Goal: Information Seeking & Learning: Learn about a topic

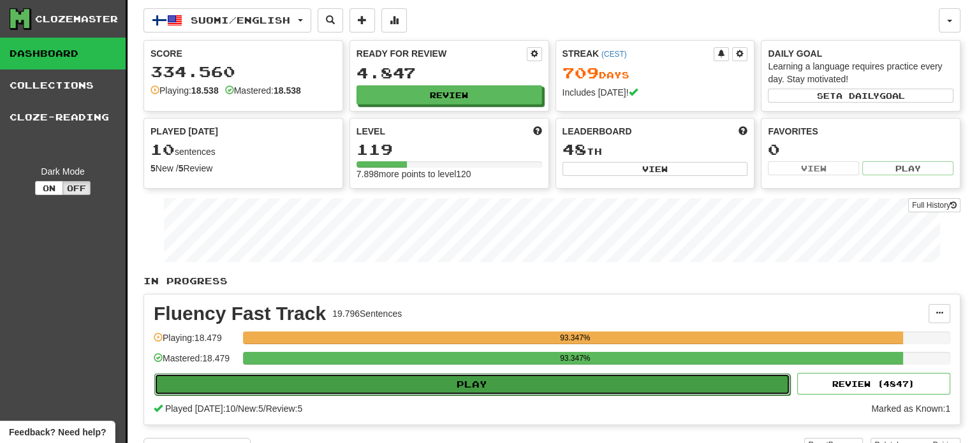
click at [582, 387] on button "Play" at bounding box center [472, 385] width 636 height 22
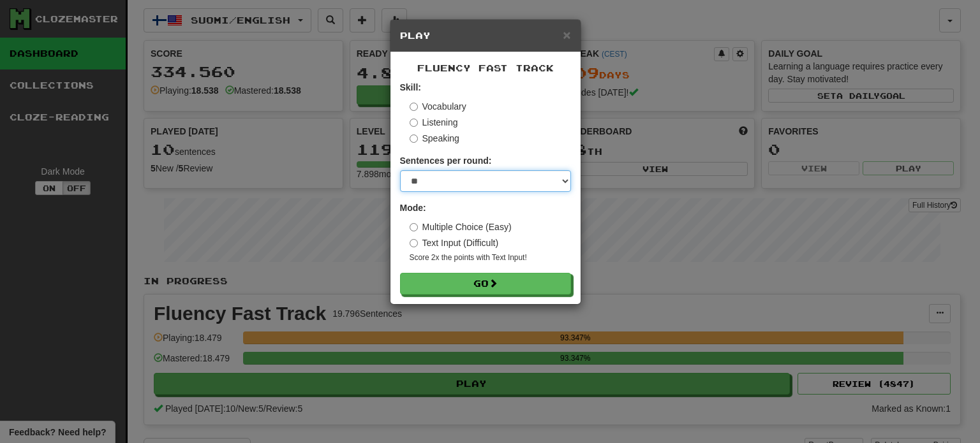
click at [444, 186] on select "* ** ** ** ** ** *** ********" at bounding box center [485, 181] width 171 height 22
select select "**"
click at [400, 170] on select "* ** ** ** ** ** *** ********" at bounding box center [485, 181] width 171 height 22
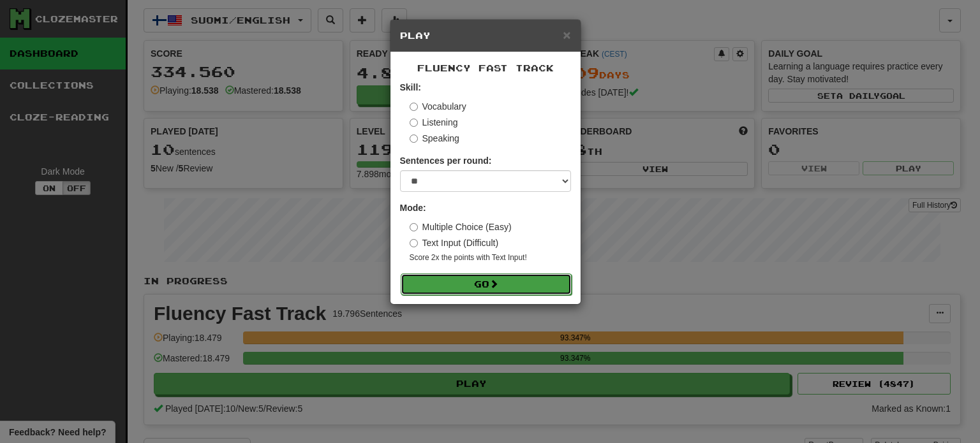
click at [483, 286] on button "Go" at bounding box center [486, 285] width 171 height 22
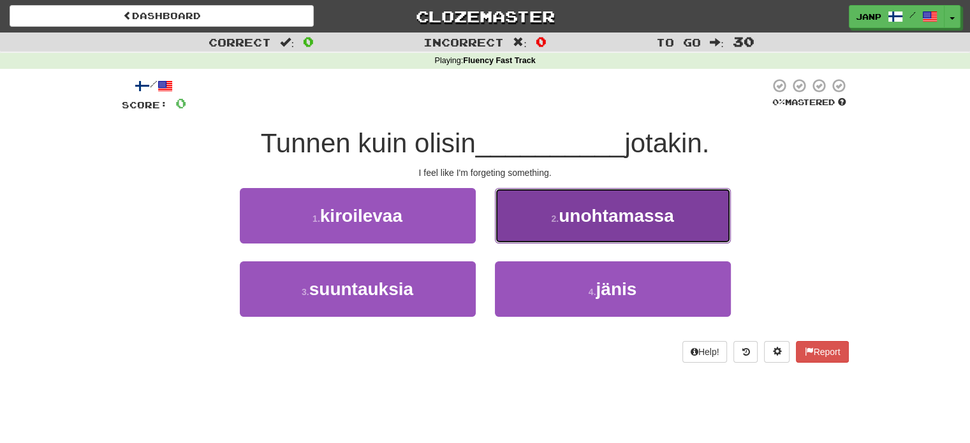
click at [674, 225] on span "unohtamassa" at bounding box center [616, 216] width 115 height 20
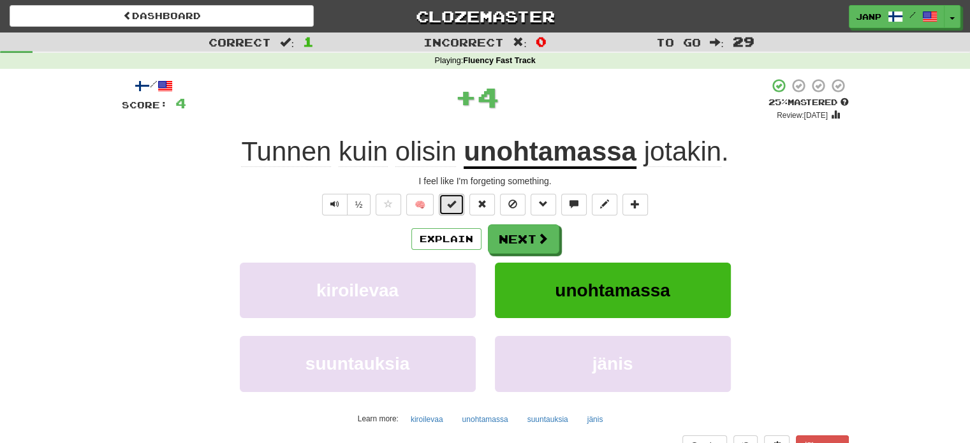
click at [444, 203] on button at bounding box center [452, 205] width 26 height 22
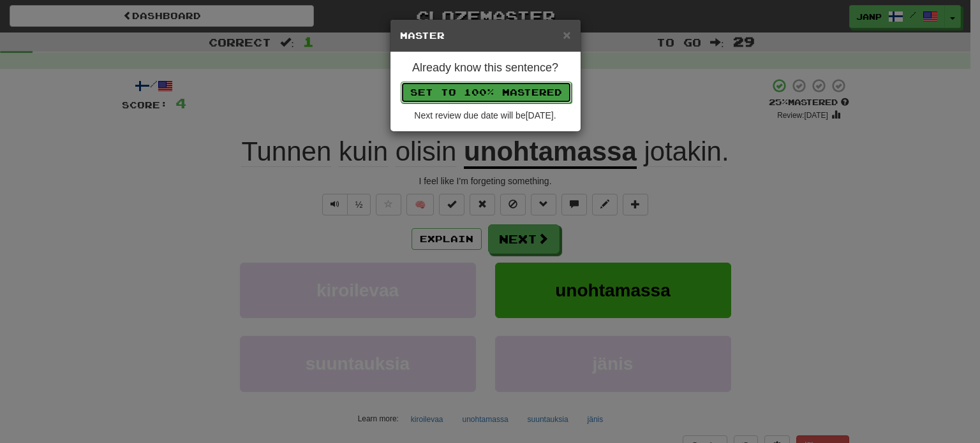
click at [482, 92] on button "Set to 100% Mastered" at bounding box center [486, 93] width 171 height 22
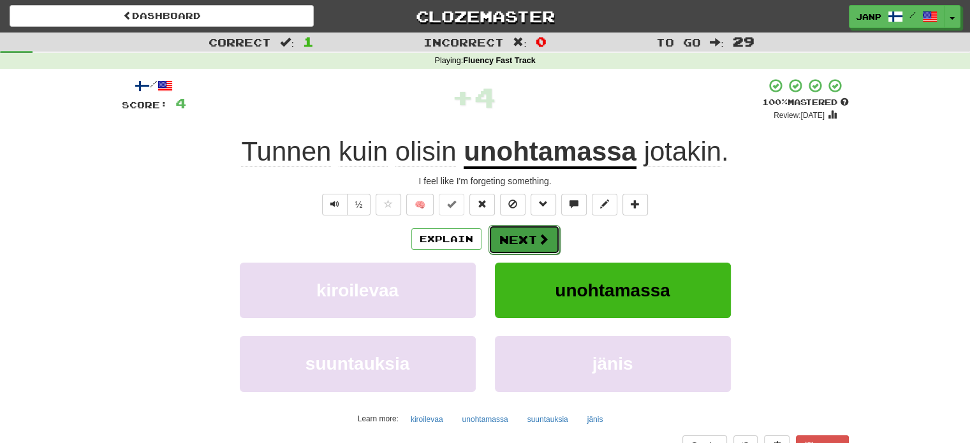
click at [538, 242] on span at bounding box center [543, 238] width 11 height 11
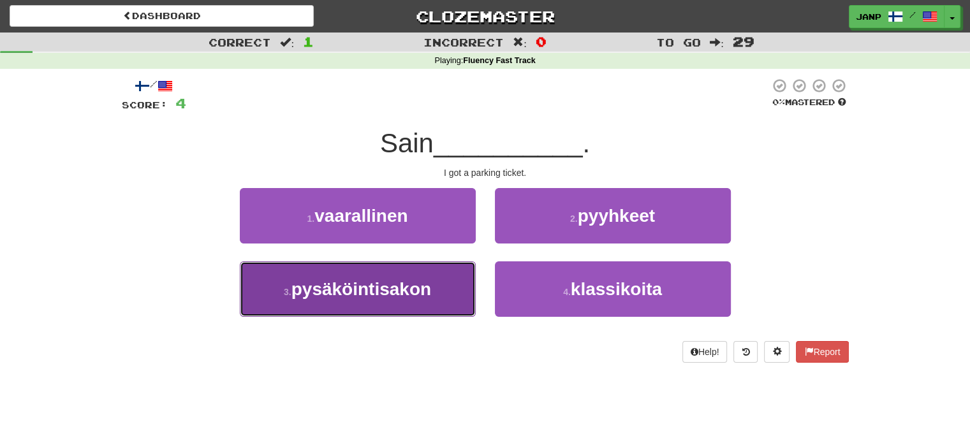
click at [444, 293] on button "3 . pysäköintisakon" at bounding box center [358, 289] width 236 height 55
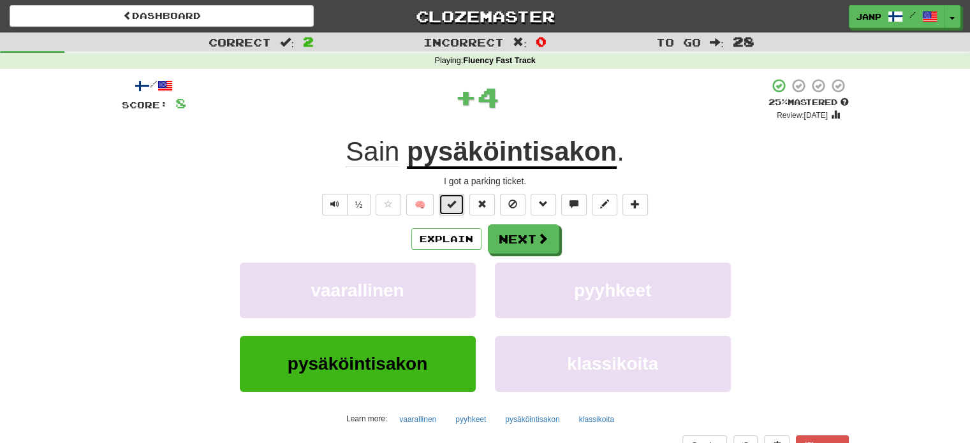
click at [454, 201] on span at bounding box center [451, 204] width 9 height 9
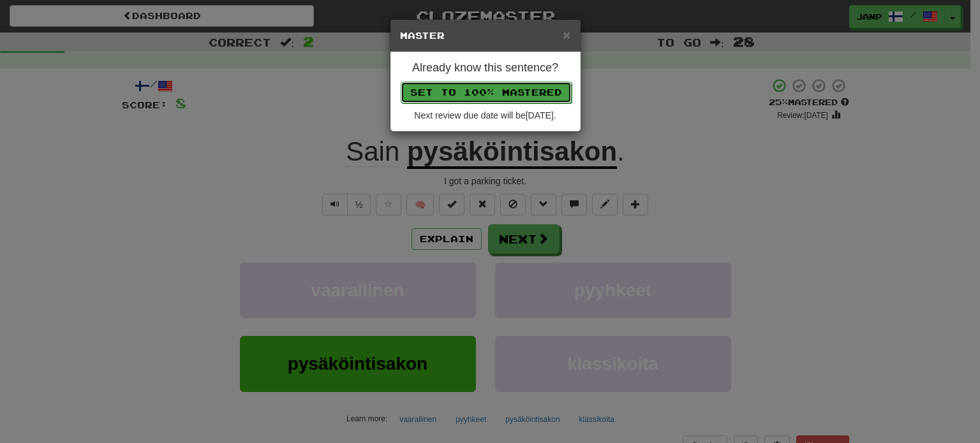
click at [495, 89] on button "Set to 100% Mastered" at bounding box center [486, 93] width 171 height 22
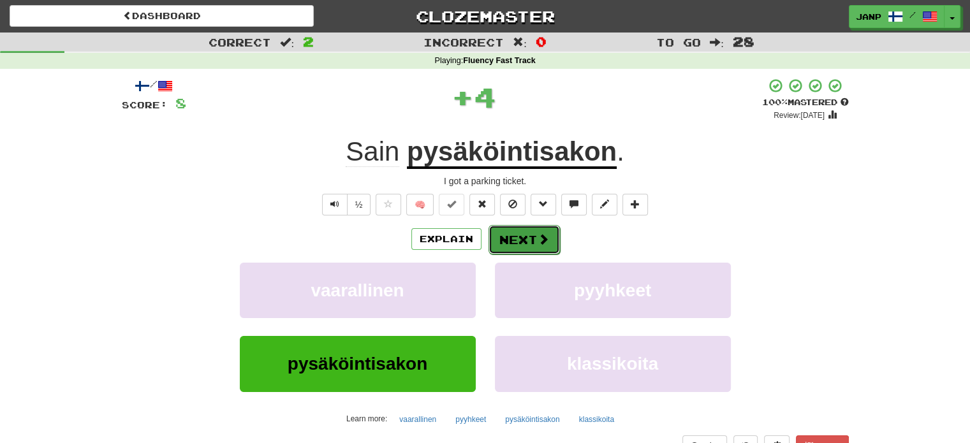
click at [519, 236] on button "Next" at bounding box center [524, 239] width 71 height 29
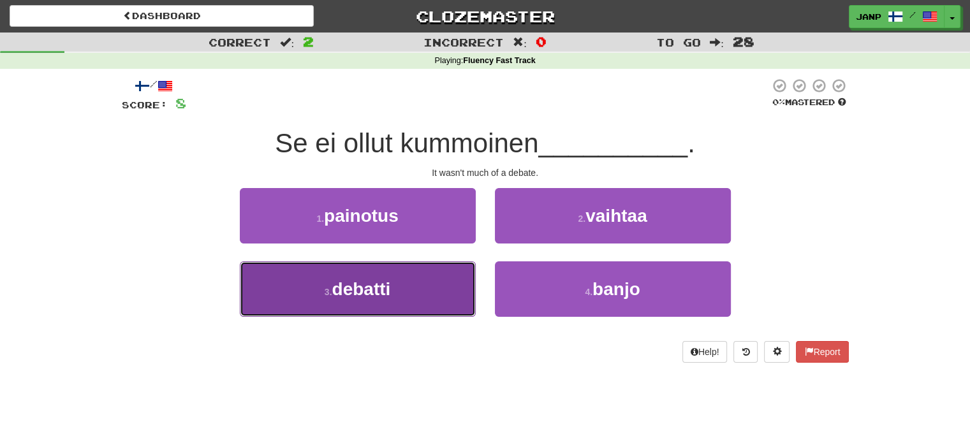
click at [454, 274] on button "3 . debatti" at bounding box center [358, 289] width 236 height 55
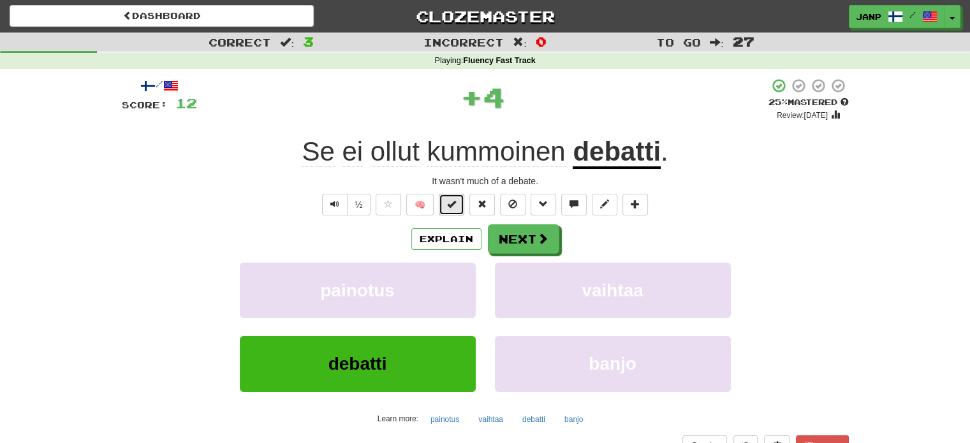
click at [444, 203] on button at bounding box center [452, 205] width 26 height 22
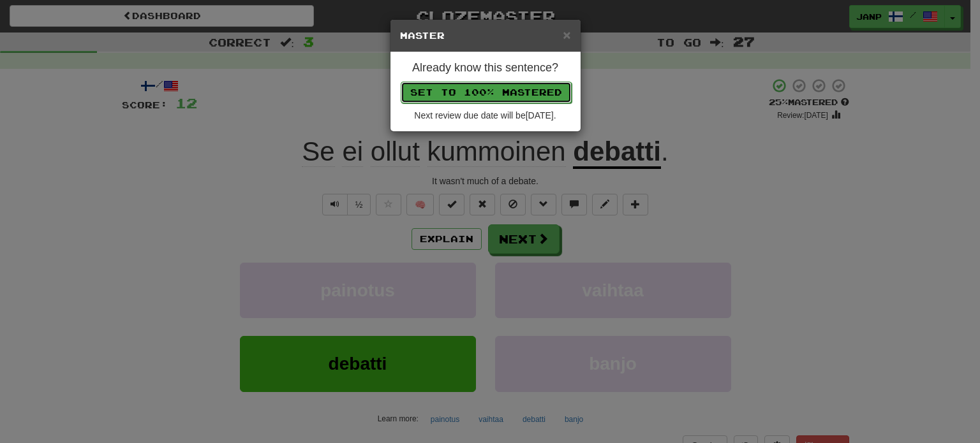
click at [491, 91] on button "Set to 100% Mastered" at bounding box center [486, 93] width 171 height 22
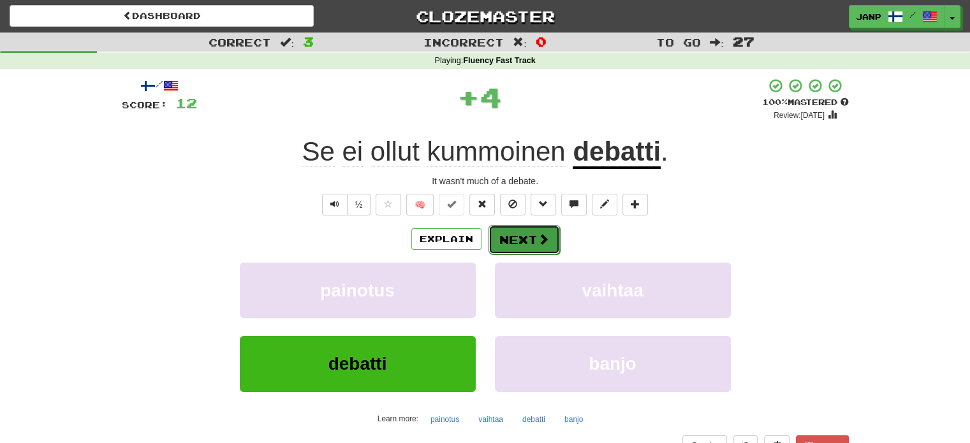
click at [525, 238] on button "Next" at bounding box center [524, 239] width 71 height 29
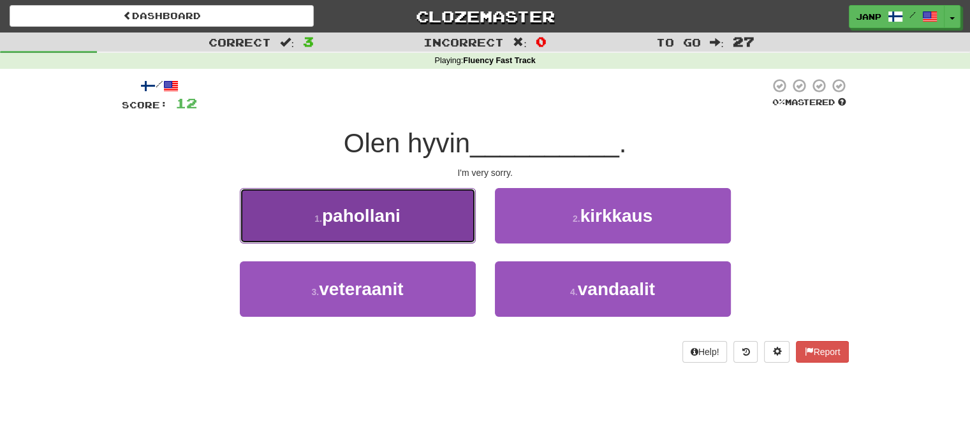
click at [414, 219] on button "1 . pahollani" at bounding box center [358, 215] width 236 height 55
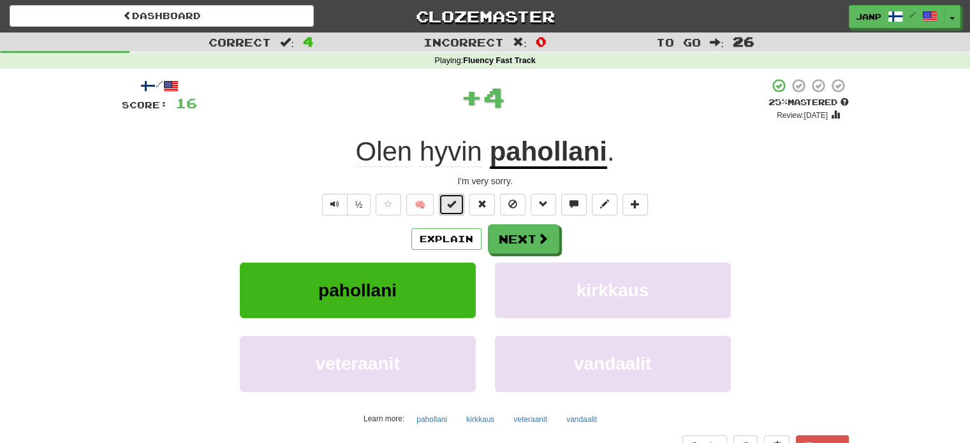
click at [452, 206] on span at bounding box center [451, 204] width 9 height 9
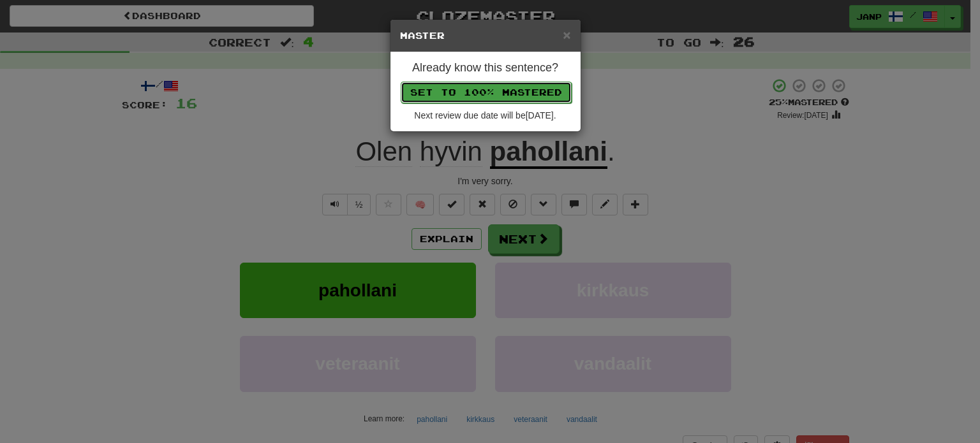
click at [515, 91] on button "Set to 100% Mastered" at bounding box center [486, 93] width 171 height 22
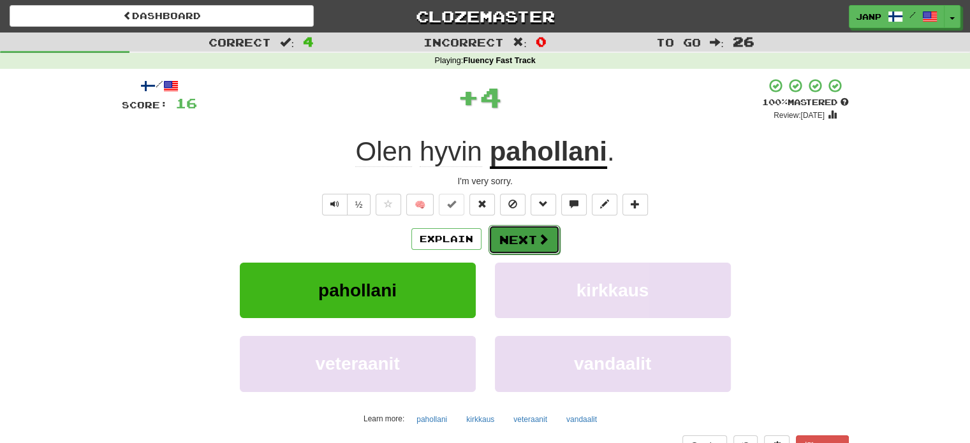
click at [531, 242] on button "Next" at bounding box center [524, 239] width 71 height 29
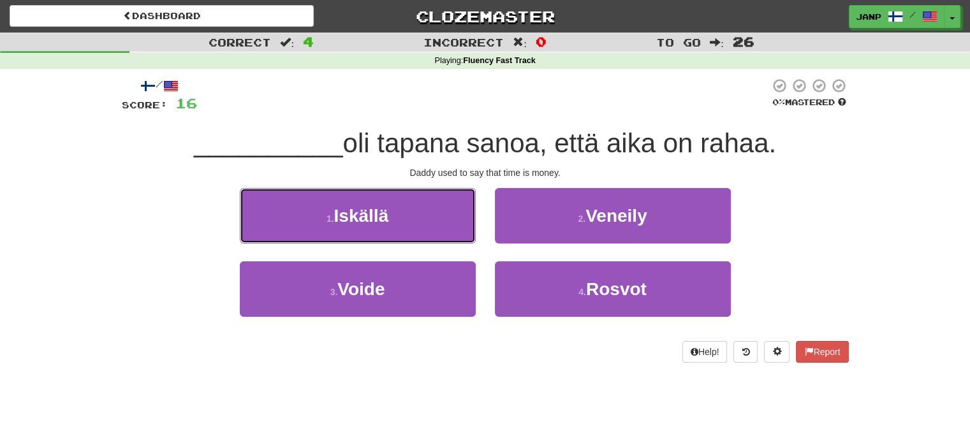
click at [445, 216] on button "1 . [GEOGRAPHIC_DATA]" at bounding box center [358, 215] width 236 height 55
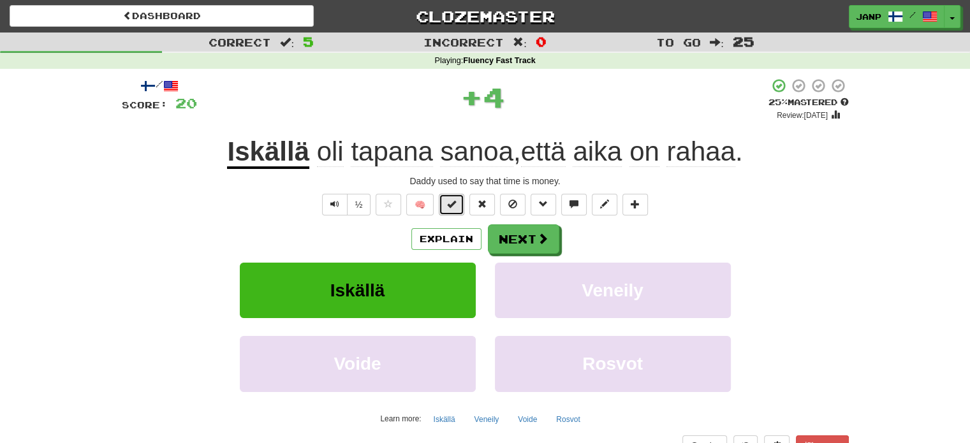
click at [454, 200] on span at bounding box center [451, 204] width 9 height 9
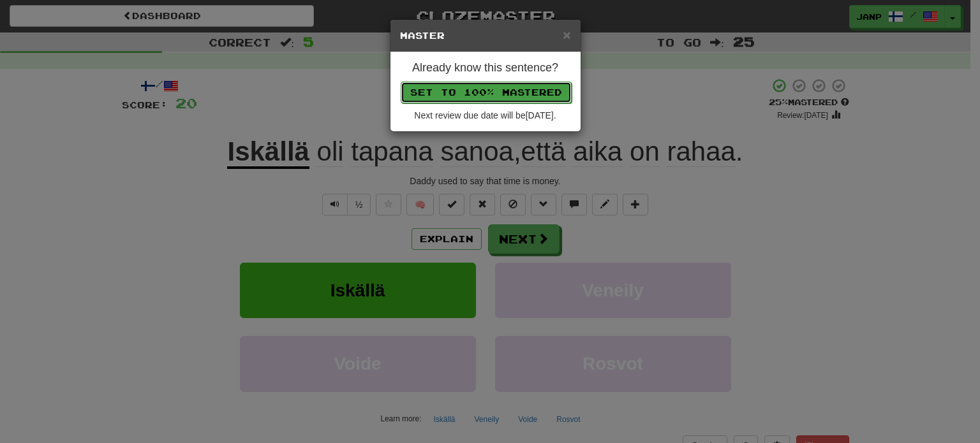
click at [503, 84] on button "Set to 100% Mastered" at bounding box center [486, 93] width 171 height 22
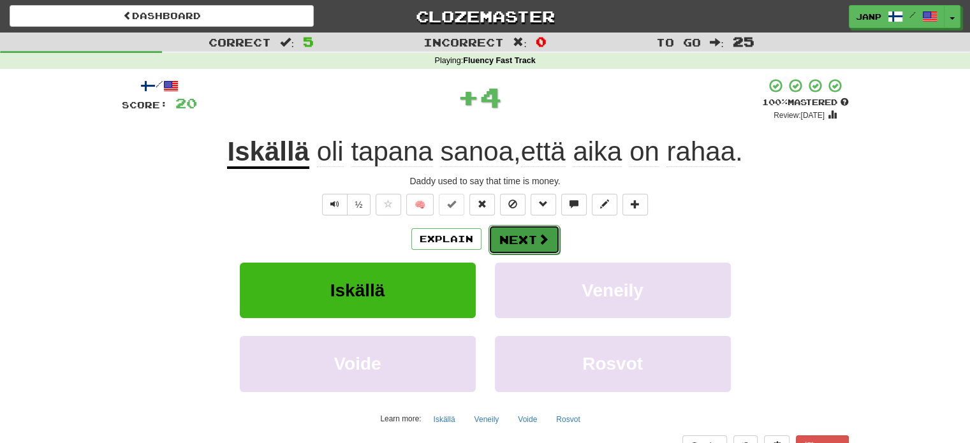
click at [531, 235] on button "Next" at bounding box center [524, 239] width 71 height 29
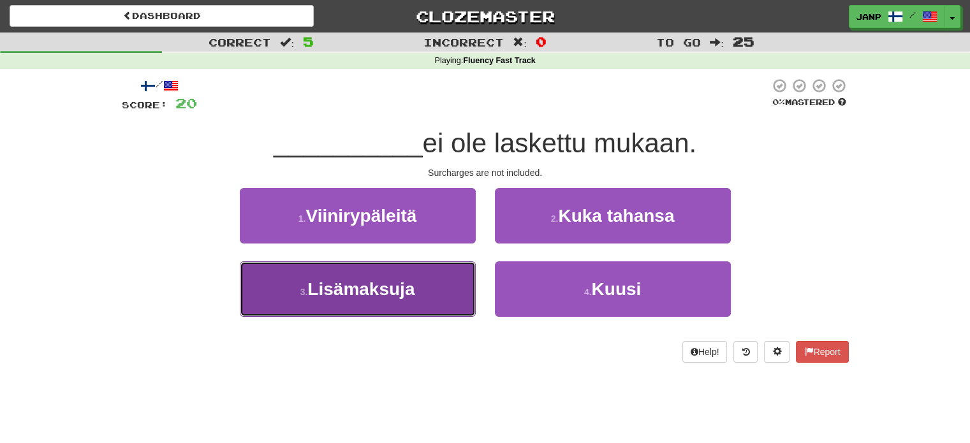
click at [441, 287] on button "3 . Lisämaksuja" at bounding box center [358, 289] width 236 height 55
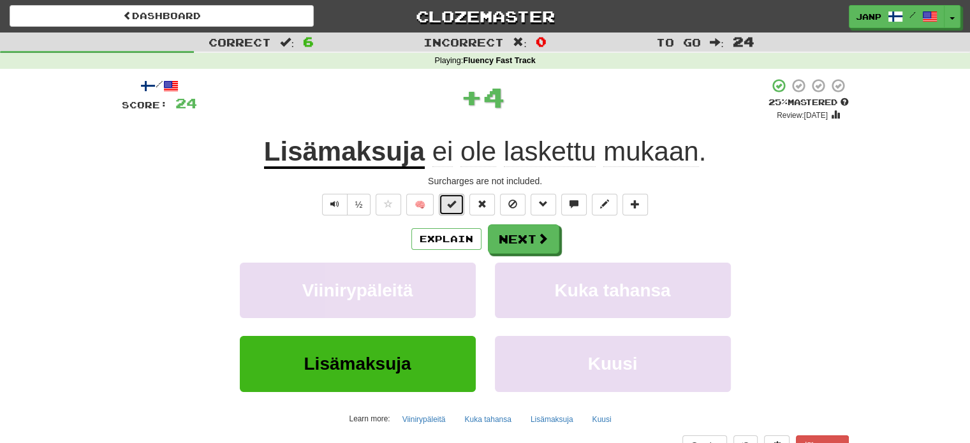
click at [453, 207] on span at bounding box center [451, 204] width 9 height 9
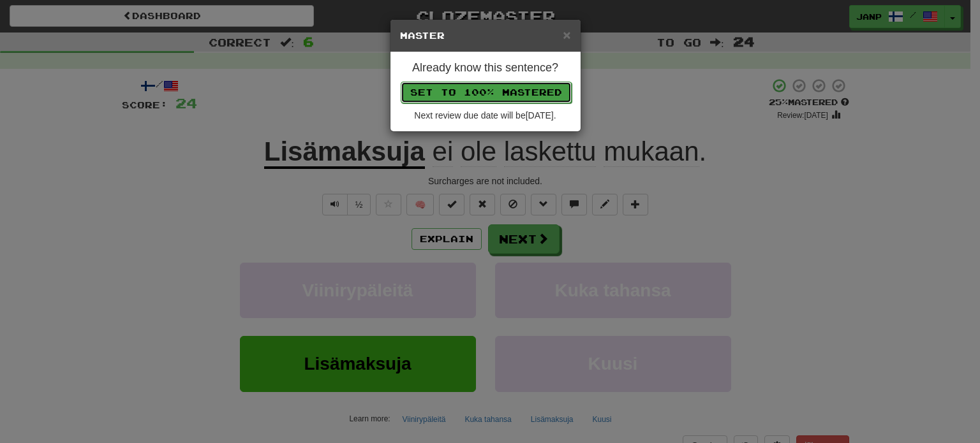
click at [492, 96] on button "Set to 100% Mastered" at bounding box center [486, 93] width 171 height 22
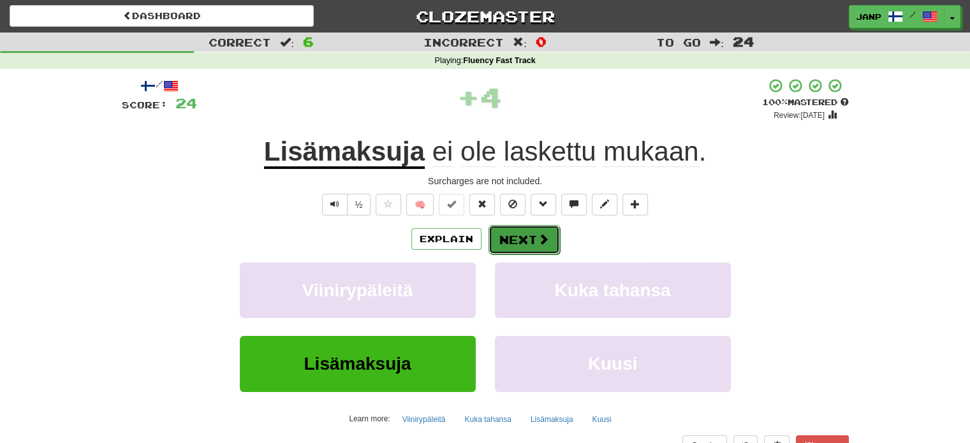
click at [522, 244] on button "Next" at bounding box center [524, 239] width 71 height 29
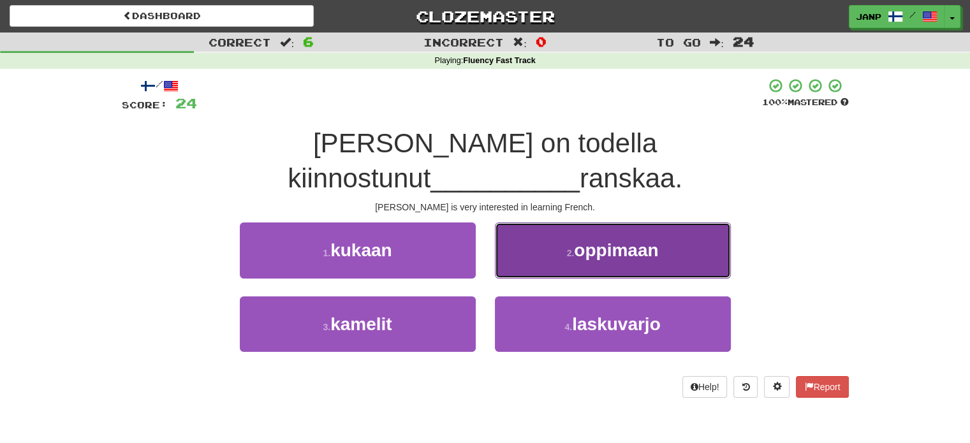
click at [591, 239] on button "2 . oppimaan" at bounding box center [613, 250] width 236 height 55
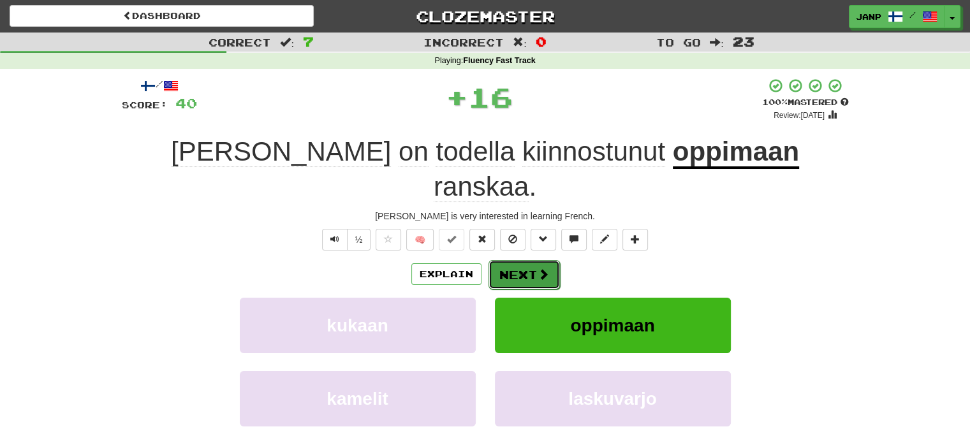
click at [520, 260] on button "Next" at bounding box center [524, 274] width 71 height 29
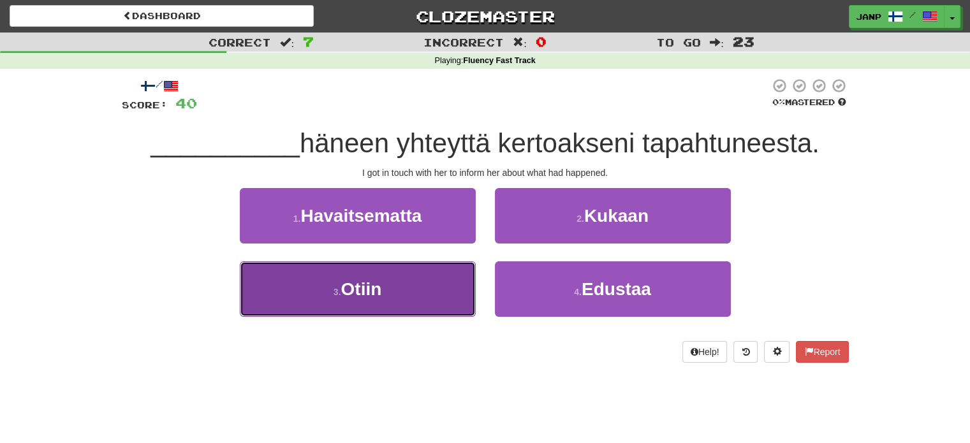
click at [449, 303] on button "3 . Otiin" at bounding box center [358, 289] width 236 height 55
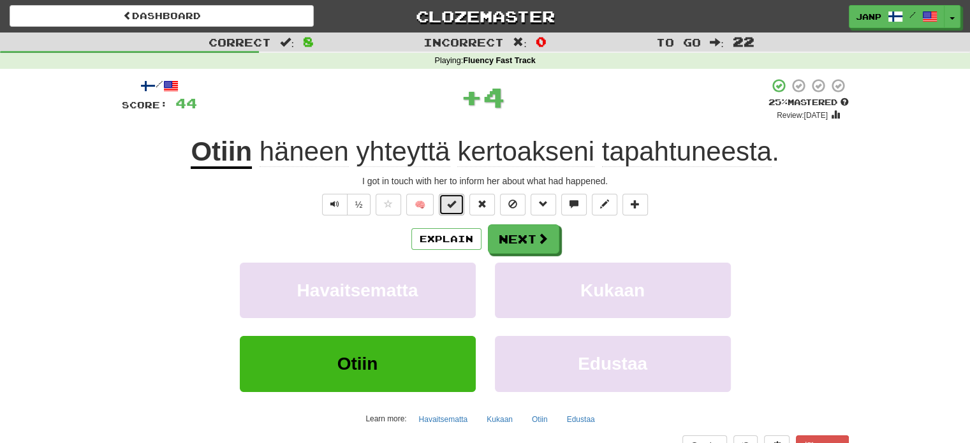
click at [458, 205] on button at bounding box center [452, 205] width 26 height 22
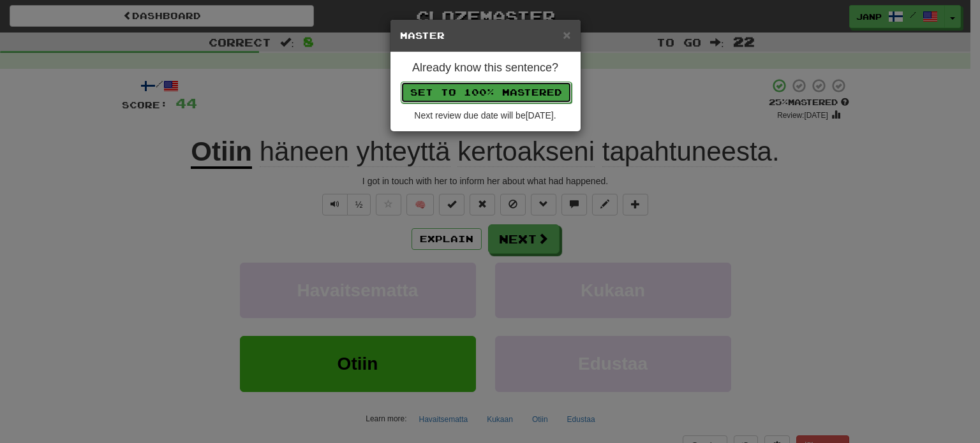
click at [516, 94] on button "Set to 100% Mastered" at bounding box center [486, 93] width 171 height 22
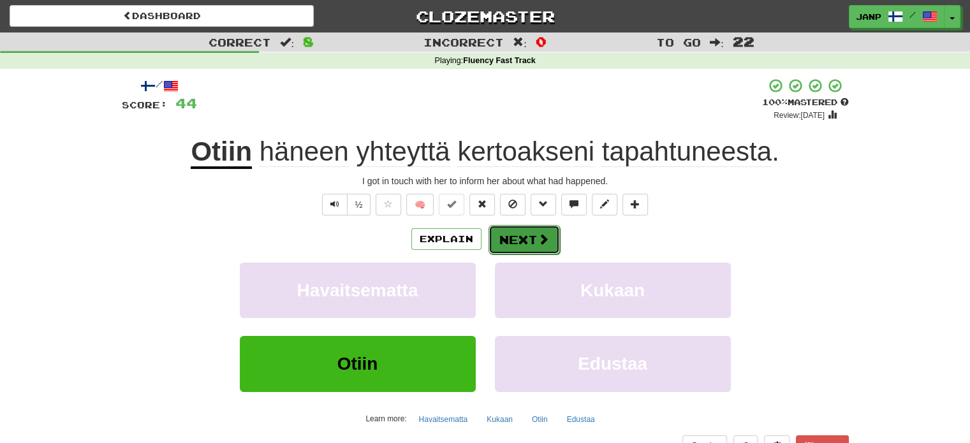
click at [538, 242] on span at bounding box center [543, 238] width 11 height 11
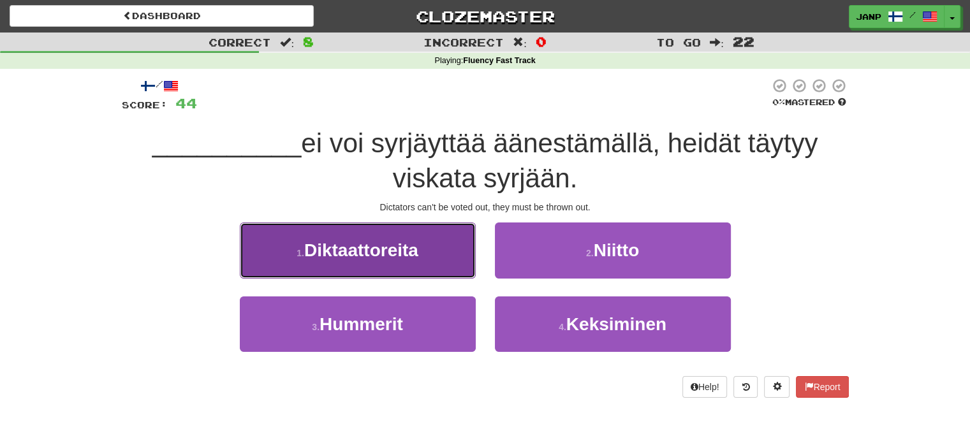
click at [401, 242] on span "Diktaattoreita" at bounding box center [361, 250] width 114 height 20
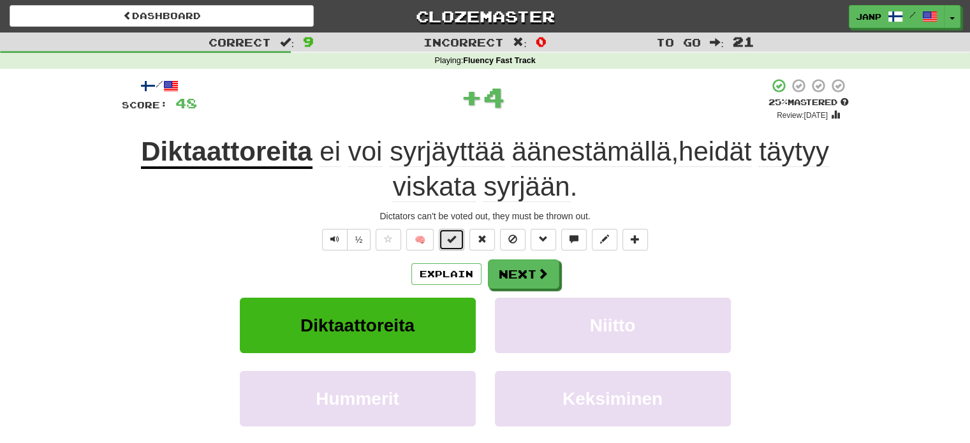
click at [450, 235] on span at bounding box center [451, 239] width 9 height 9
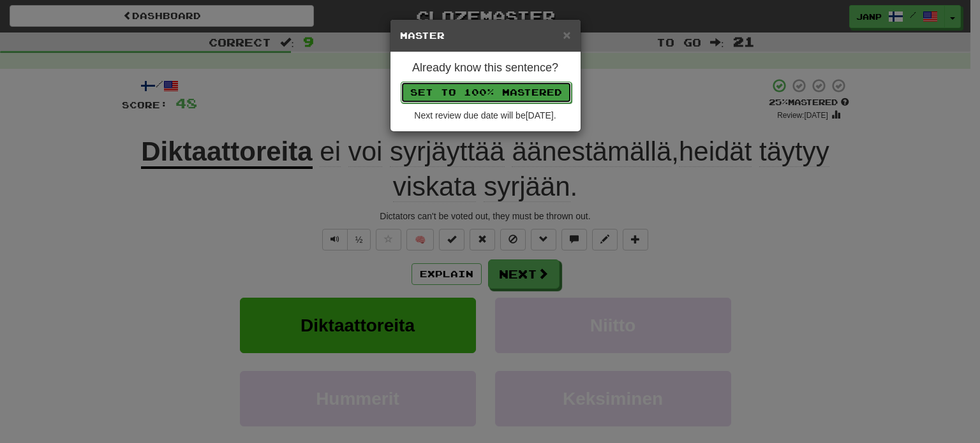
click at [495, 100] on button "Set to 100% Mastered" at bounding box center [486, 93] width 171 height 22
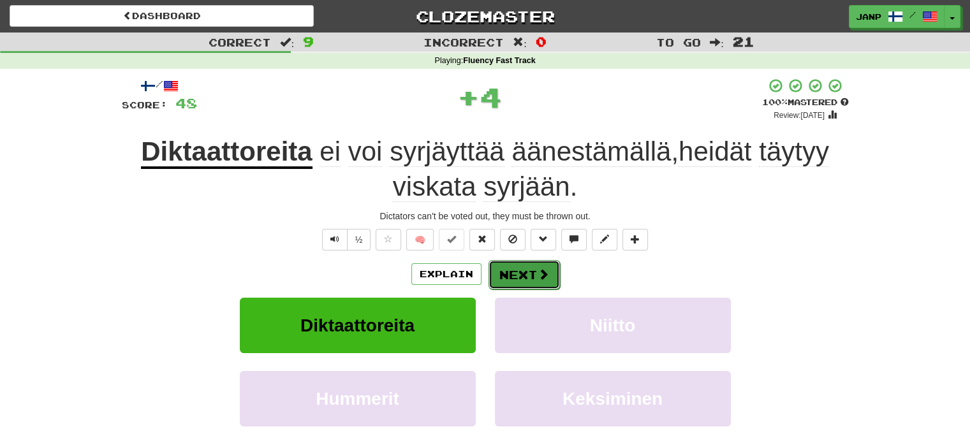
click at [508, 269] on button "Next" at bounding box center [524, 274] width 71 height 29
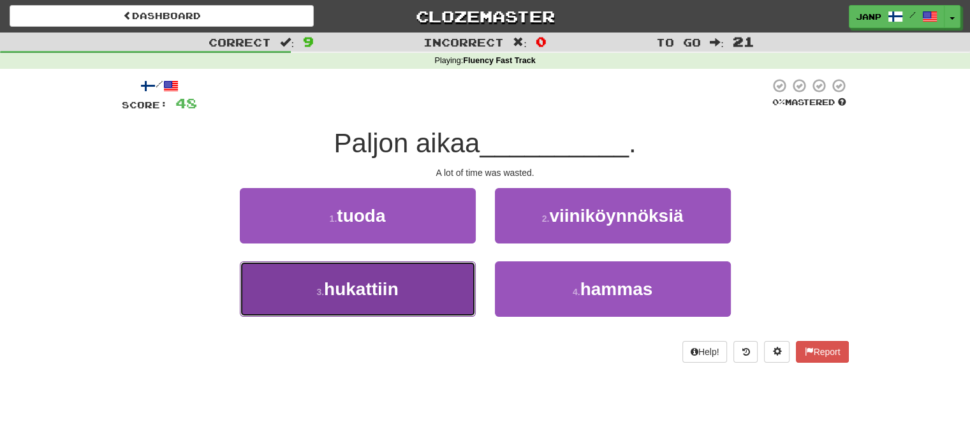
click at [449, 288] on button "3 . hukattiin" at bounding box center [358, 289] width 236 height 55
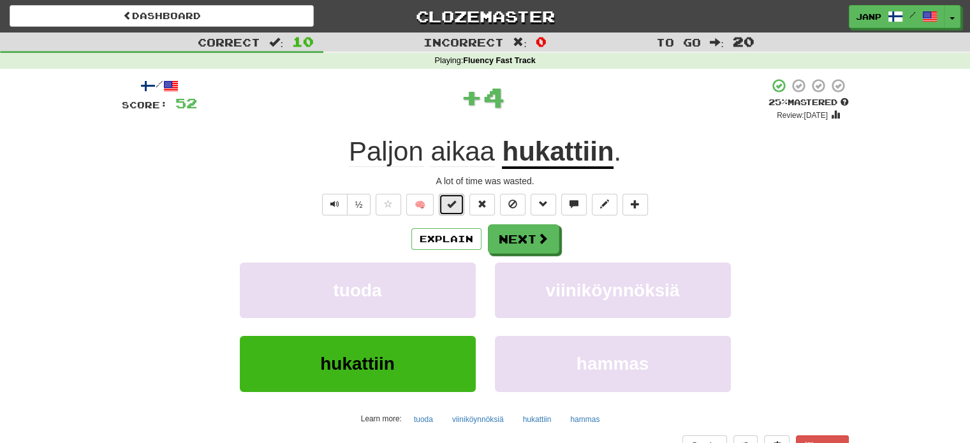
click at [462, 203] on button at bounding box center [452, 205] width 26 height 22
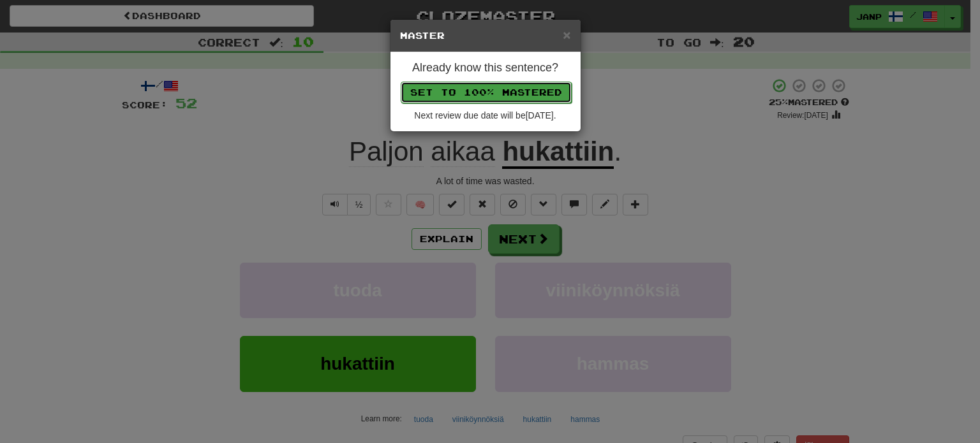
click at [526, 91] on button "Set to 100% Mastered" at bounding box center [486, 93] width 171 height 22
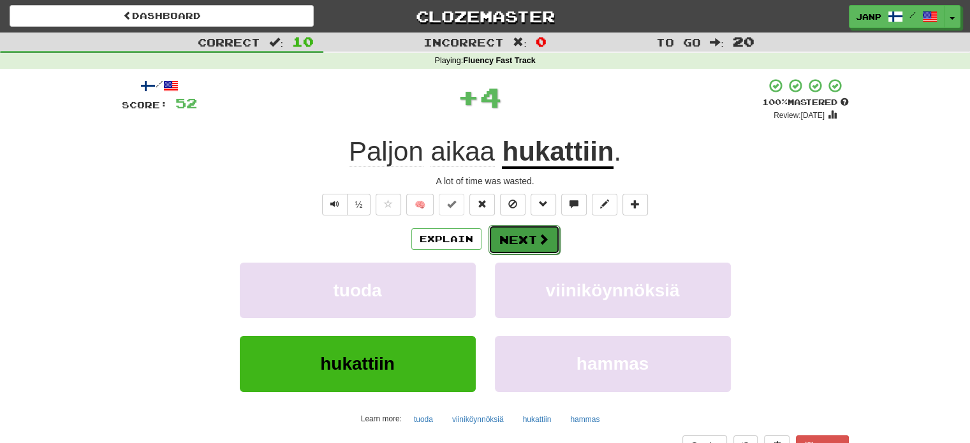
click at [520, 241] on button "Next" at bounding box center [524, 239] width 71 height 29
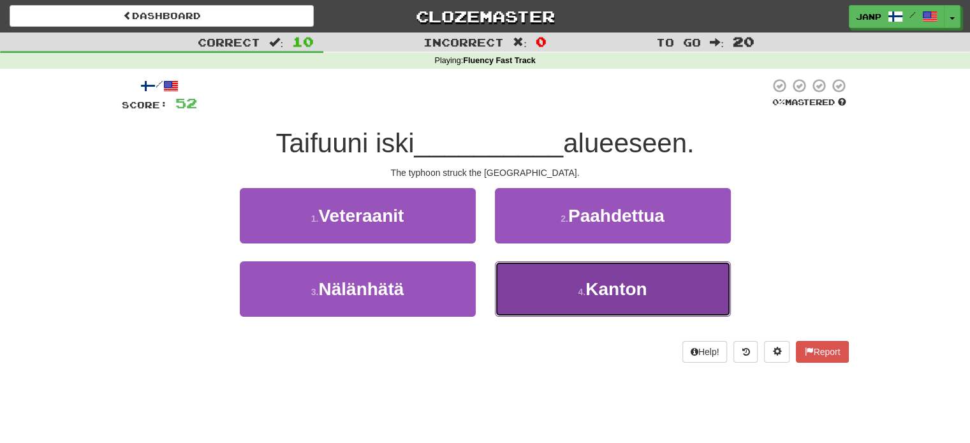
click at [592, 280] on span "Kanton" at bounding box center [616, 289] width 61 height 20
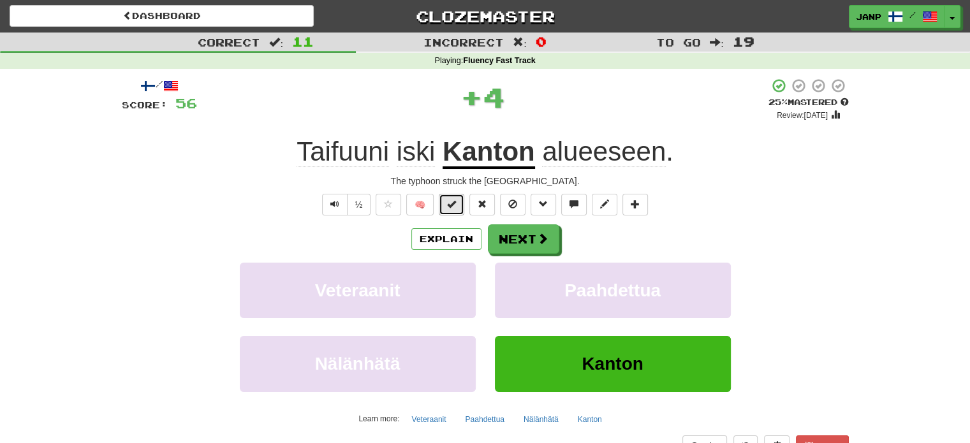
click at [455, 203] on span at bounding box center [451, 204] width 9 height 9
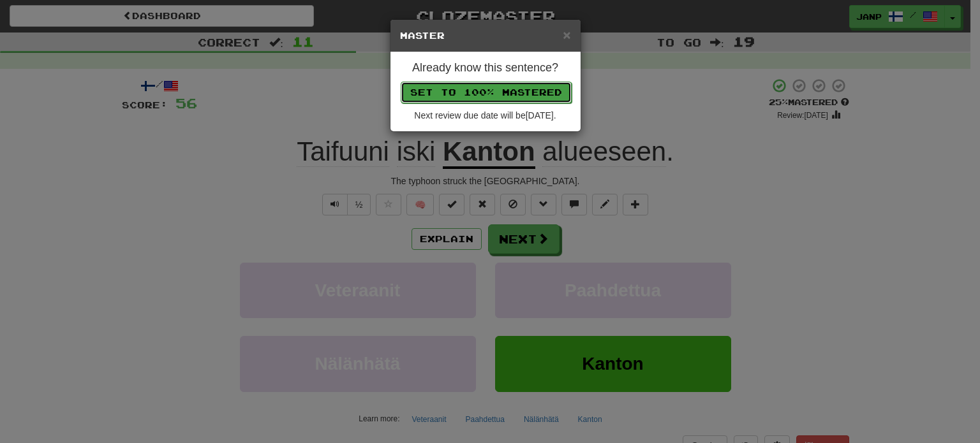
click at [518, 92] on button "Set to 100% Mastered" at bounding box center [486, 93] width 171 height 22
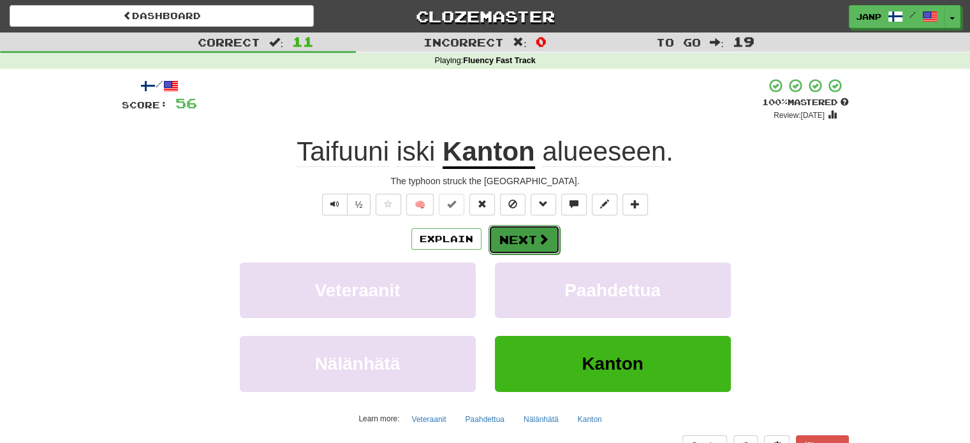
click at [515, 234] on button "Next" at bounding box center [524, 239] width 71 height 29
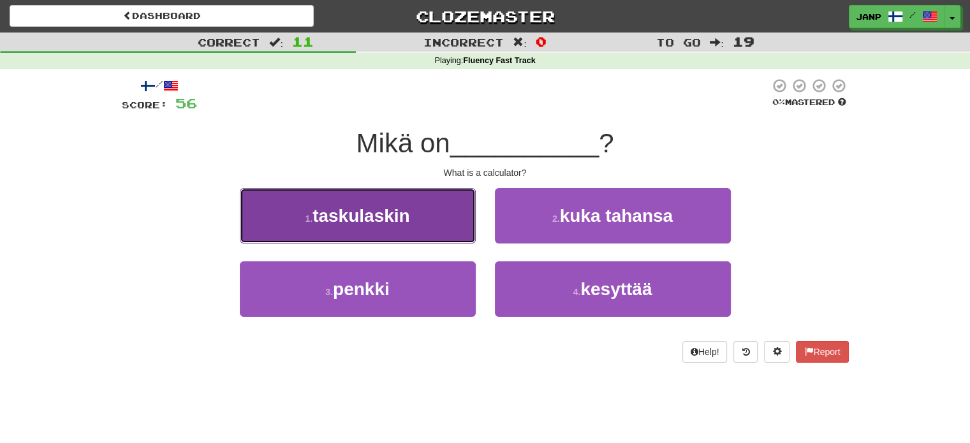
click at [464, 232] on button "1 . taskulaskin" at bounding box center [358, 215] width 236 height 55
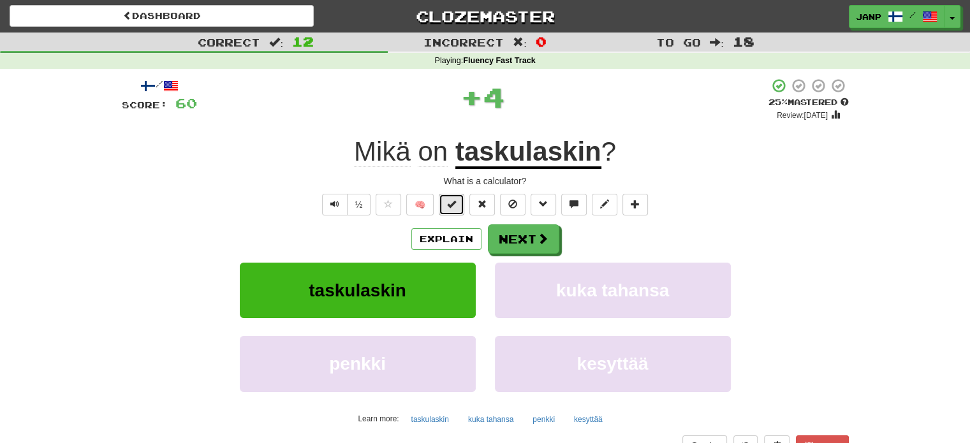
click at [457, 205] on button at bounding box center [452, 205] width 26 height 22
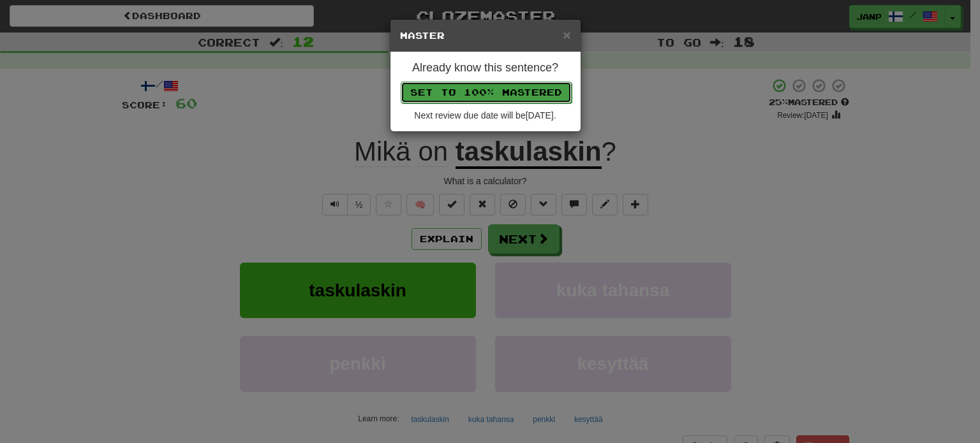
click at [516, 87] on button "Set to 100% Mastered" at bounding box center [486, 93] width 171 height 22
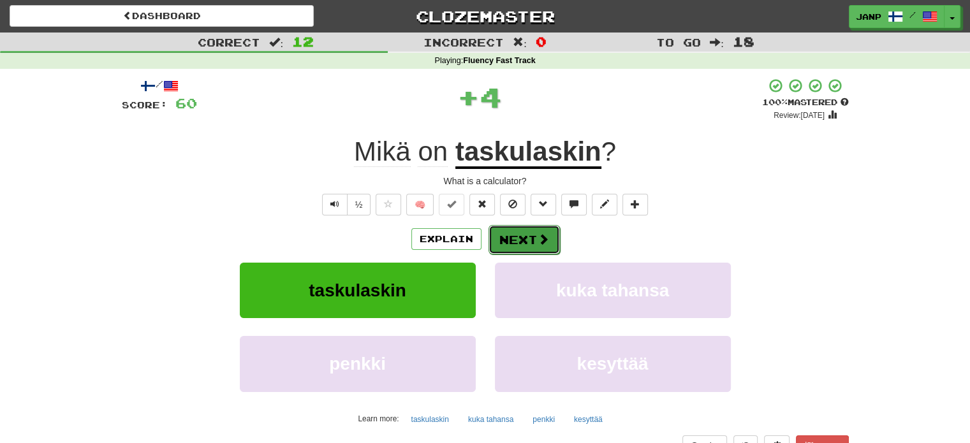
click at [538, 235] on span at bounding box center [543, 238] width 11 height 11
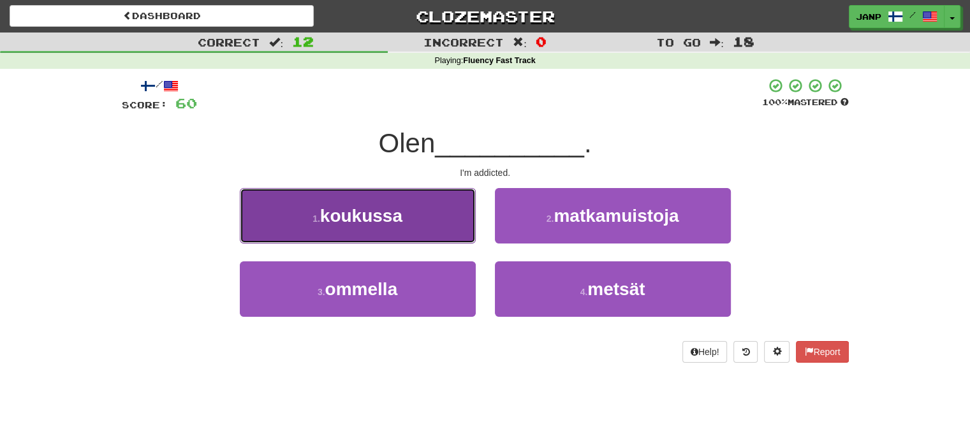
click at [455, 242] on button "1 . koukussa" at bounding box center [358, 215] width 236 height 55
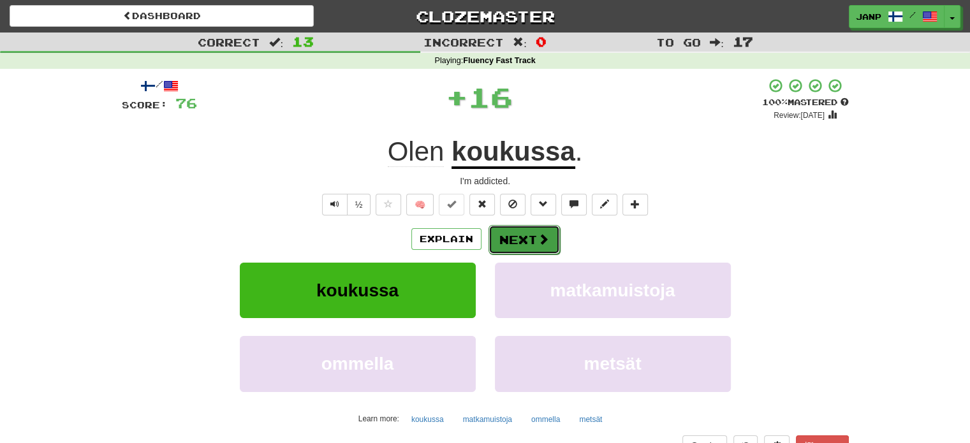
click at [505, 234] on button "Next" at bounding box center [524, 239] width 71 height 29
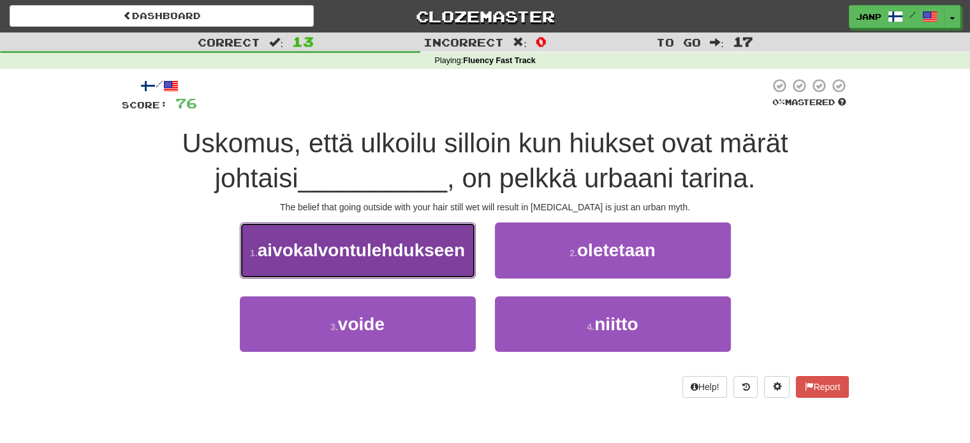
click at [411, 259] on span "aivokalvontulehdukseen" at bounding box center [361, 250] width 207 height 20
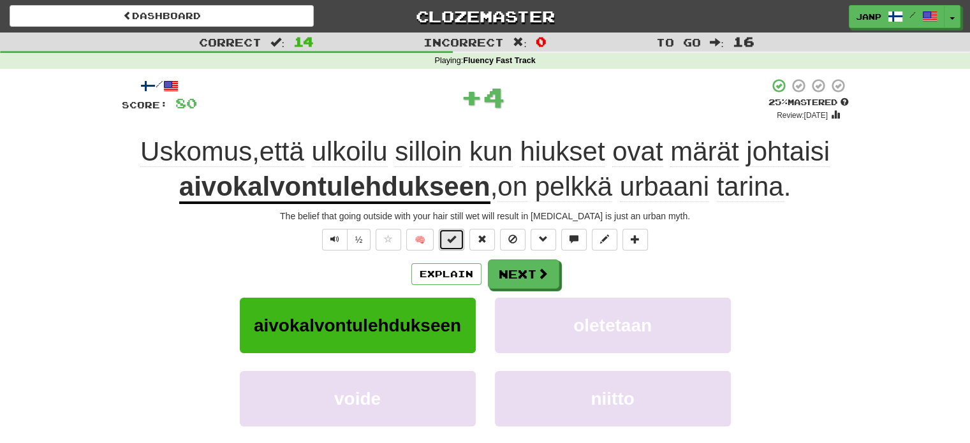
click at [457, 234] on button at bounding box center [452, 240] width 26 height 22
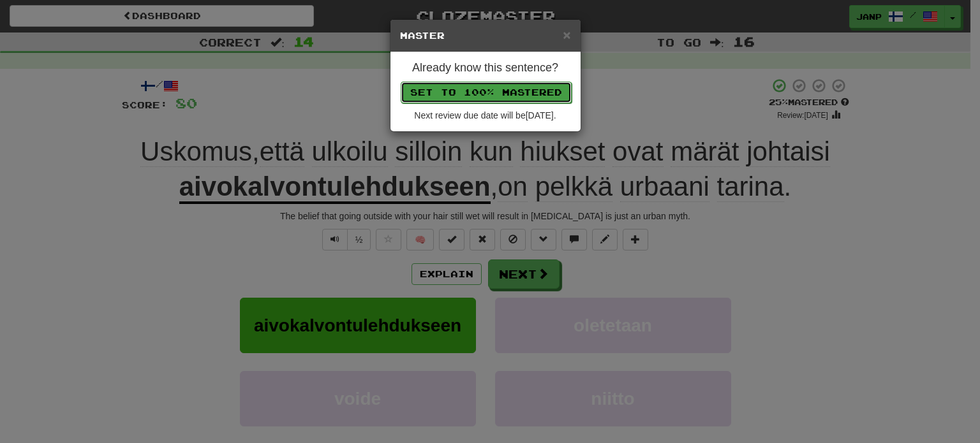
click at [513, 91] on button "Set to 100% Mastered" at bounding box center [486, 93] width 171 height 22
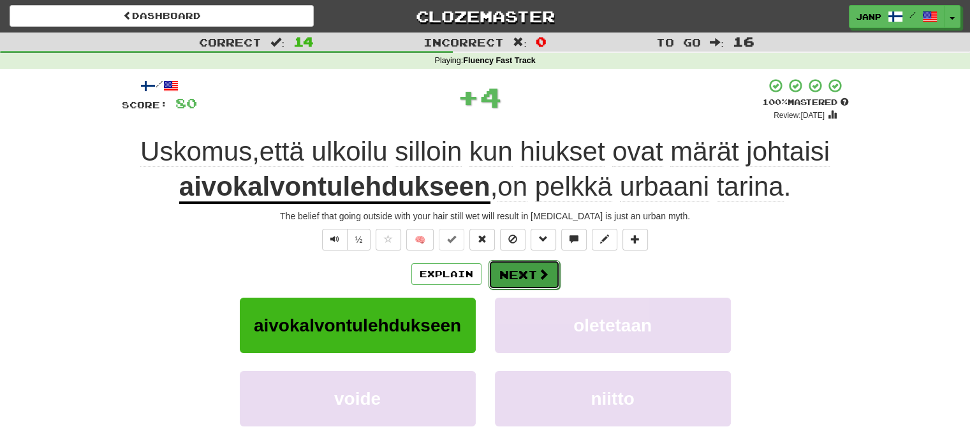
click at [534, 272] on button "Next" at bounding box center [524, 274] width 71 height 29
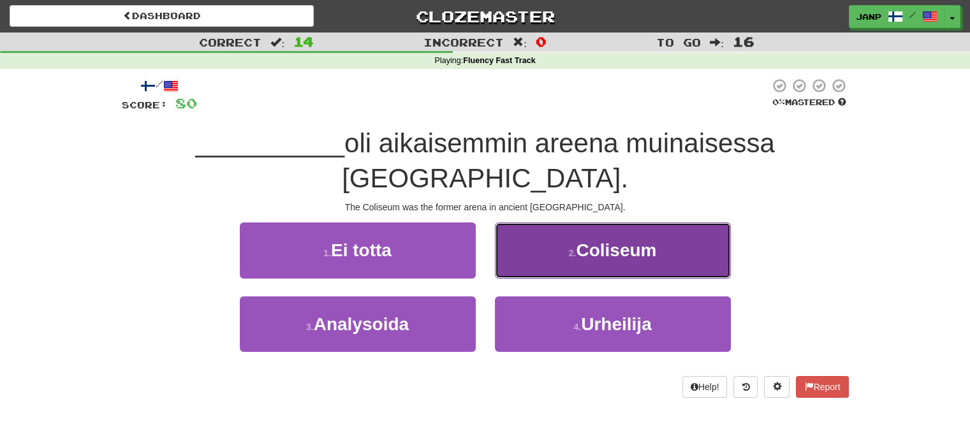
click at [590, 265] on button "2 . [GEOGRAPHIC_DATA]" at bounding box center [613, 250] width 236 height 55
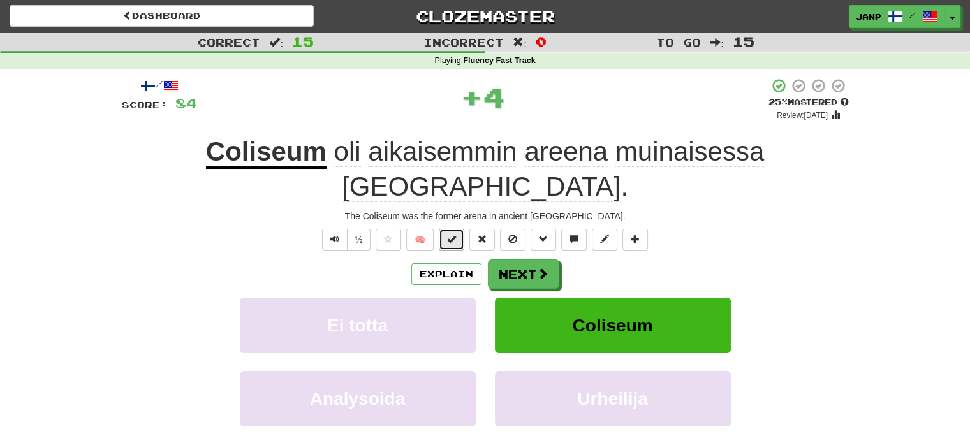
click at [450, 235] on span at bounding box center [451, 239] width 9 height 9
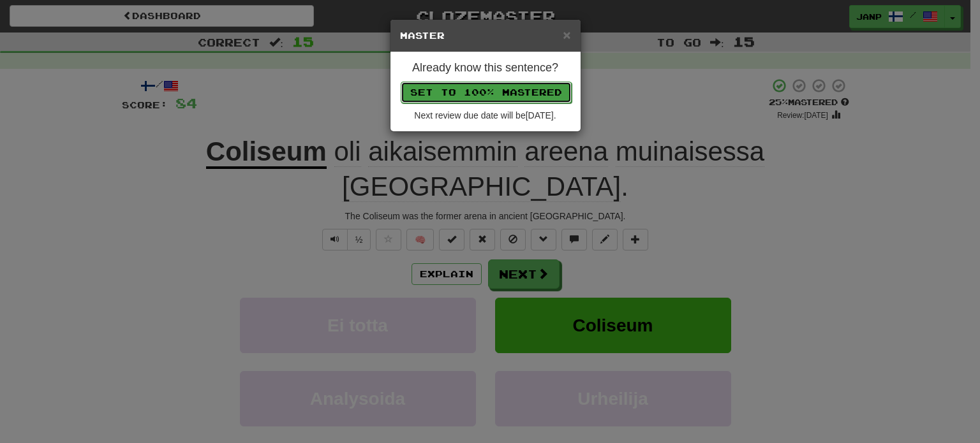
click at [487, 89] on button "Set to 100% Mastered" at bounding box center [486, 93] width 171 height 22
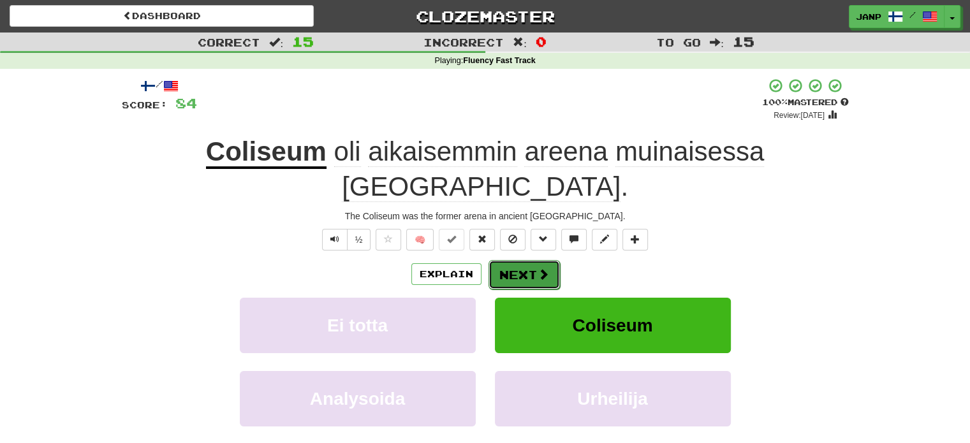
click at [541, 269] on span at bounding box center [543, 274] width 11 height 11
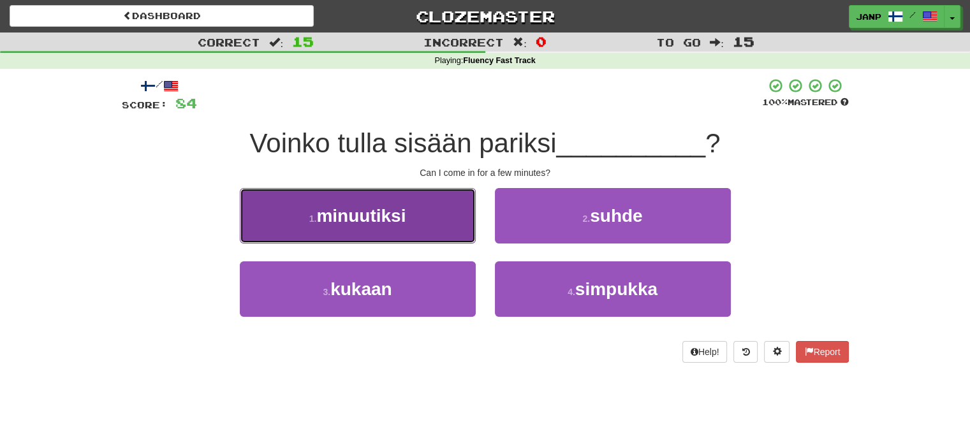
click at [431, 235] on button "1 . minuutiksi" at bounding box center [358, 215] width 236 height 55
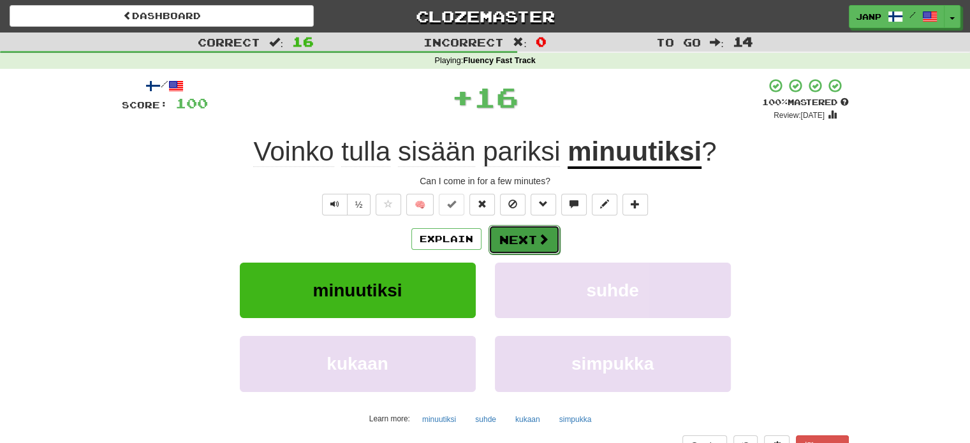
click at [517, 234] on button "Next" at bounding box center [524, 239] width 71 height 29
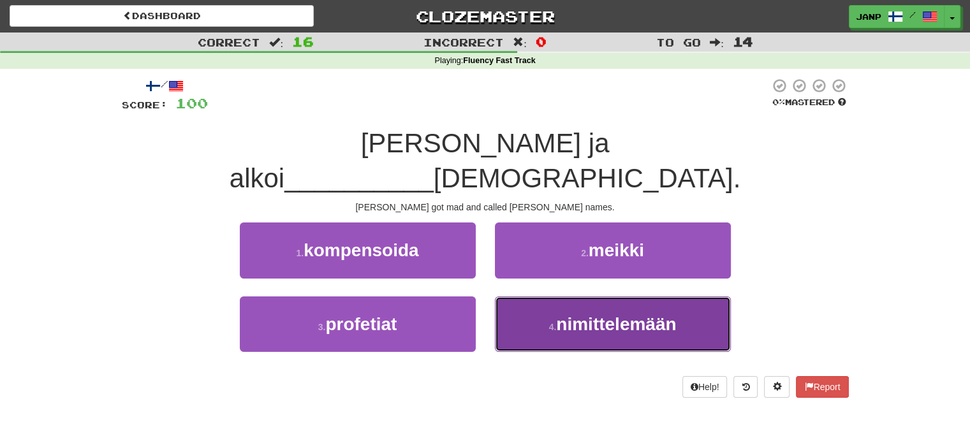
click at [564, 314] on span "nimittelemään" at bounding box center [616, 324] width 120 height 20
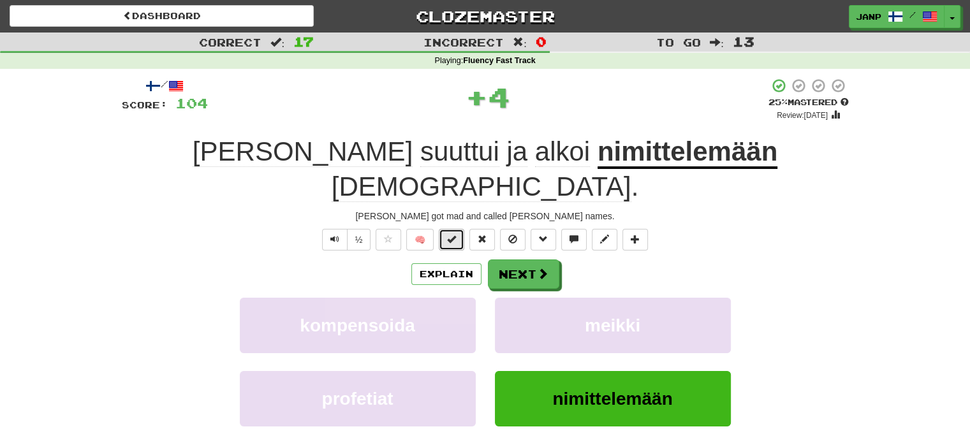
click at [454, 235] on span at bounding box center [451, 239] width 9 height 9
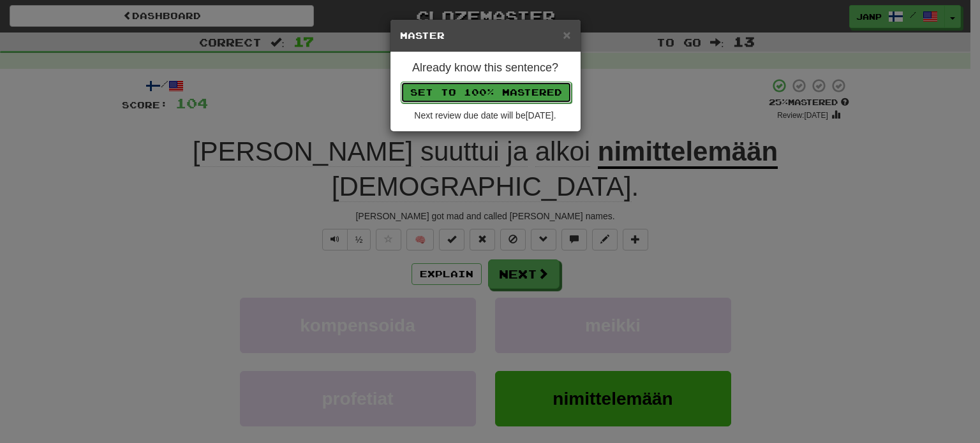
click at [499, 85] on button "Set to 100% Mastered" at bounding box center [486, 93] width 171 height 22
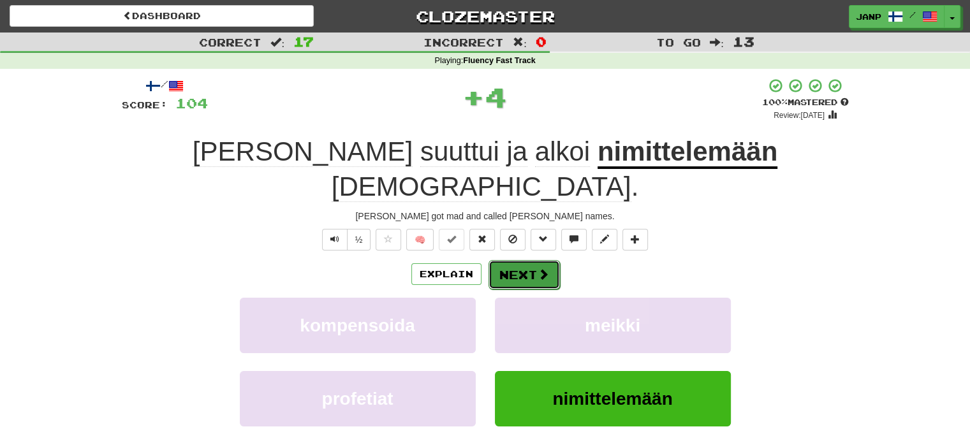
click at [554, 260] on button "Next" at bounding box center [524, 274] width 71 height 29
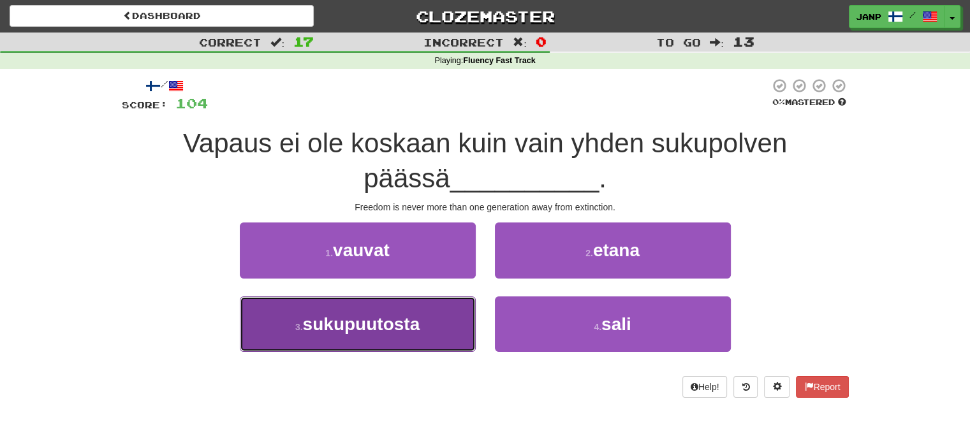
click at [444, 321] on button "3 . sukupuutosta" at bounding box center [358, 324] width 236 height 55
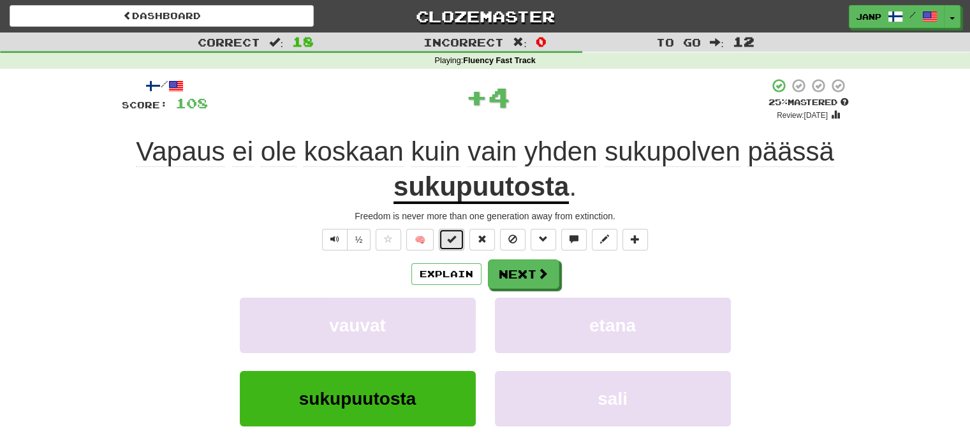
click at [452, 237] on span at bounding box center [451, 239] width 9 height 9
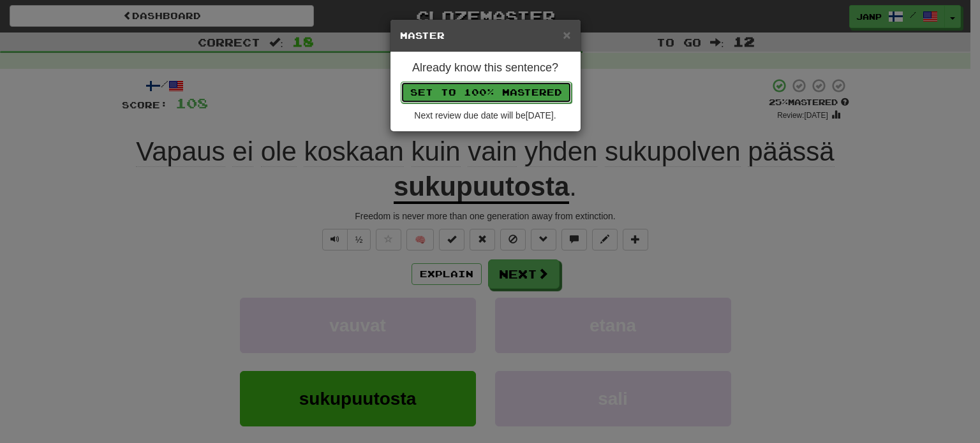
click at [514, 94] on button "Set to 100% Mastered" at bounding box center [486, 93] width 171 height 22
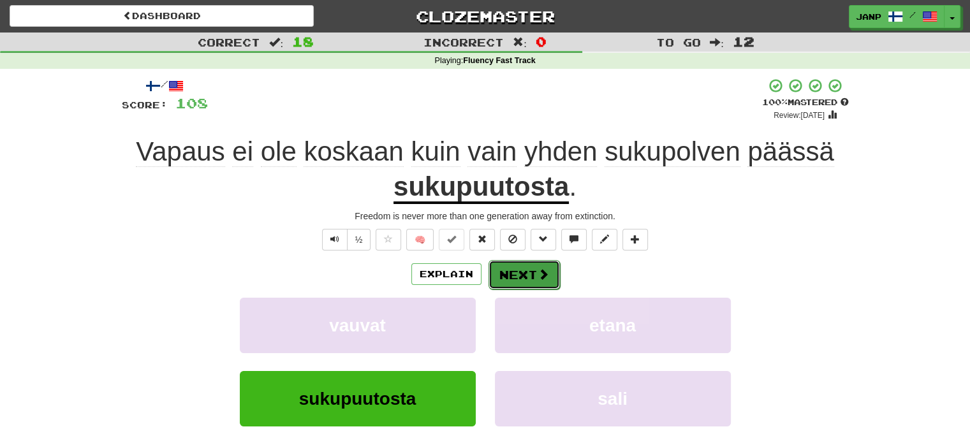
click at [538, 275] on span at bounding box center [543, 274] width 11 height 11
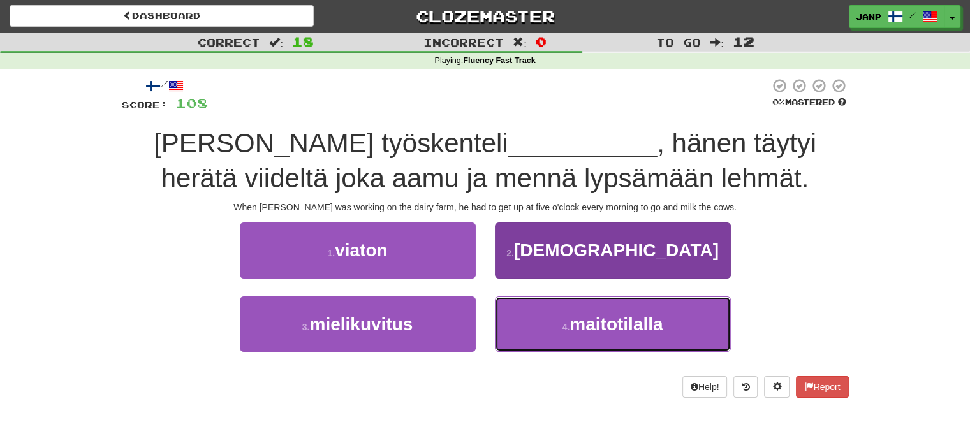
click at [587, 332] on span "maitotilalla" at bounding box center [616, 324] width 93 height 20
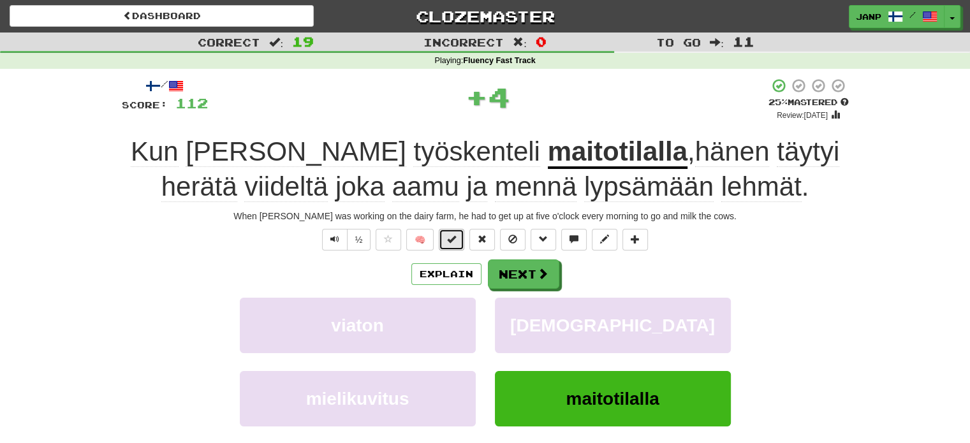
click at [455, 235] on span at bounding box center [451, 239] width 9 height 9
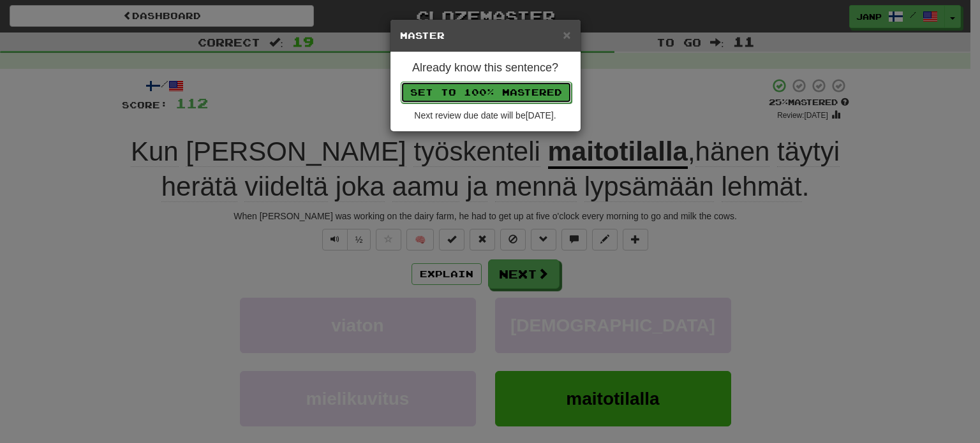
click at [516, 91] on button "Set to 100% Mastered" at bounding box center [486, 93] width 171 height 22
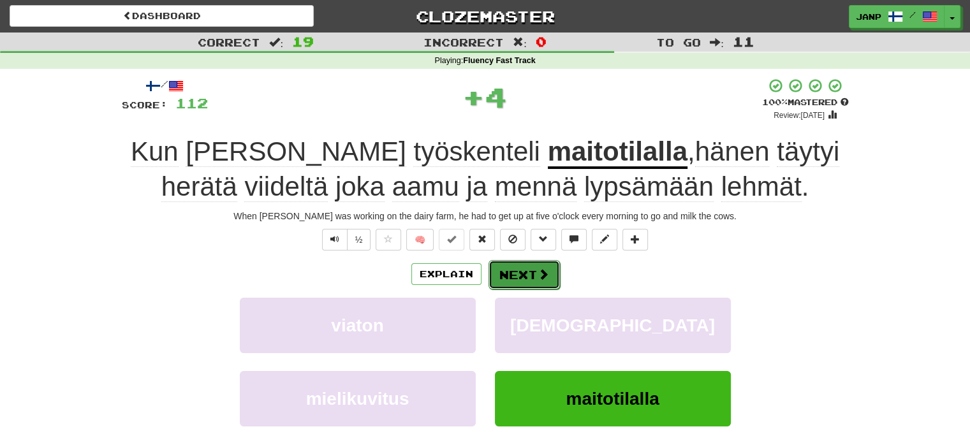
click at [549, 270] on button "Next" at bounding box center [524, 274] width 71 height 29
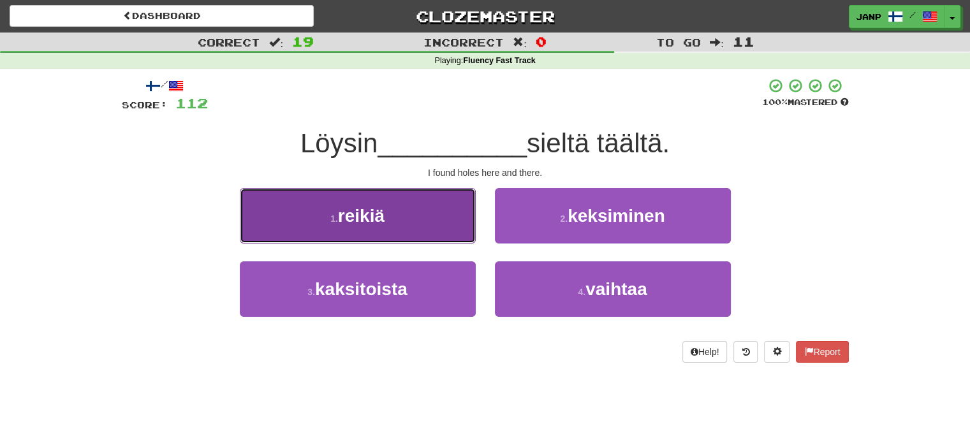
click at [415, 238] on button "1 . reikiä" at bounding box center [358, 215] width 236 height 55
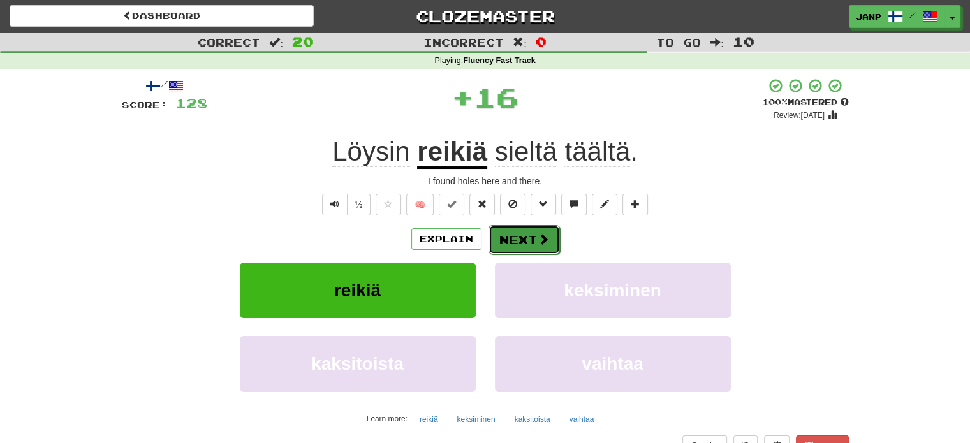
click at [517, 235] on button "Next" at bounding box center [524, 239] width 71 height 29
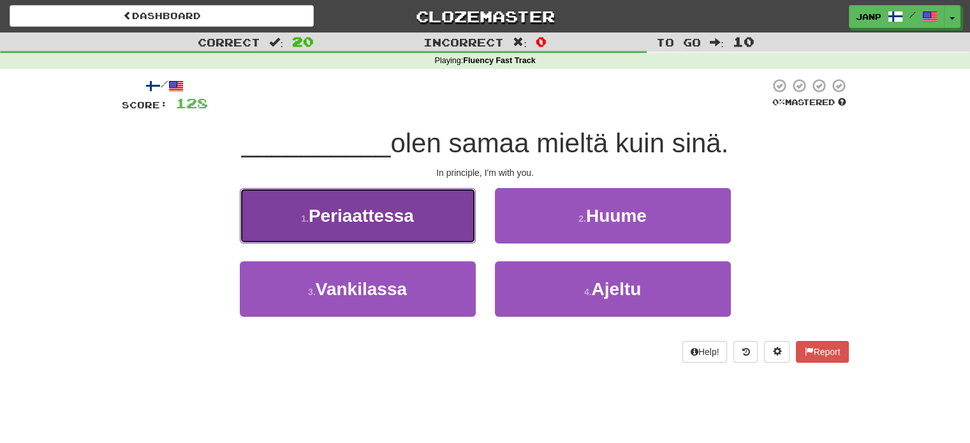
click at [439, 218] on button "1 . [GEOGRAPHIC_DATA]" at bounding box center [358, 215] width 236 height 55
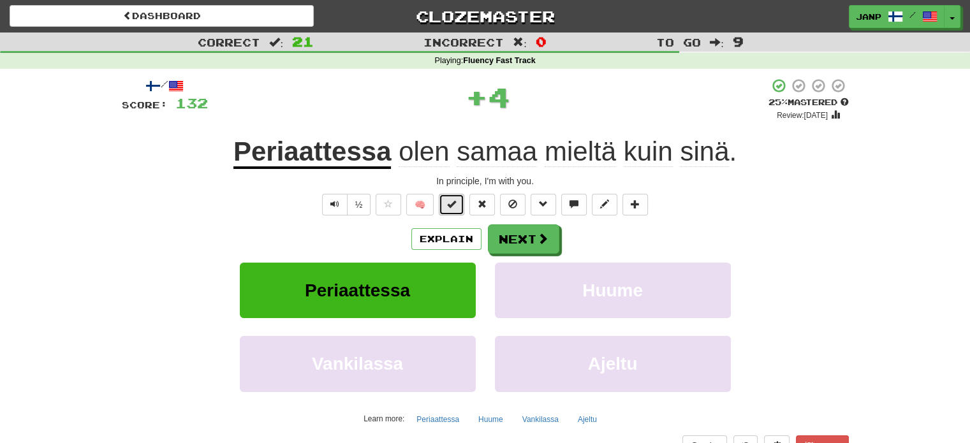
click at [452, 210] on button at bounding box center [452, 205] width 26 height 22
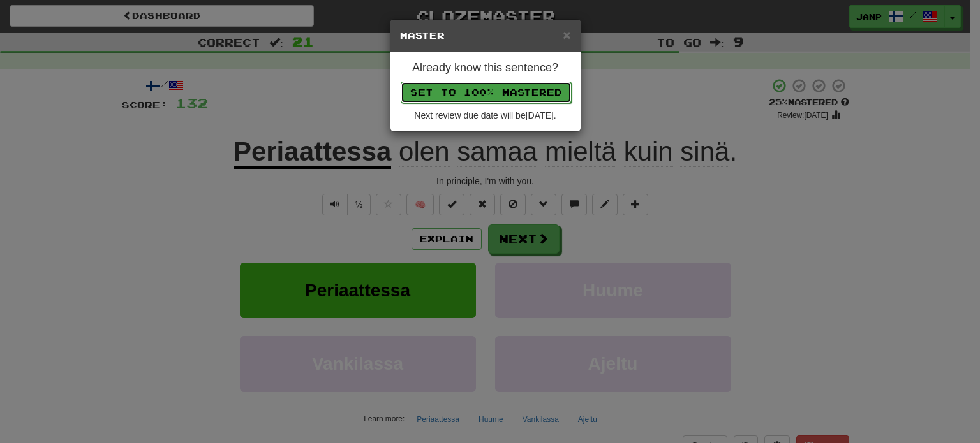
click at [524, 89] on button "Set to 100% Mastered" at bounding box center [486, 93] width 171 height 22
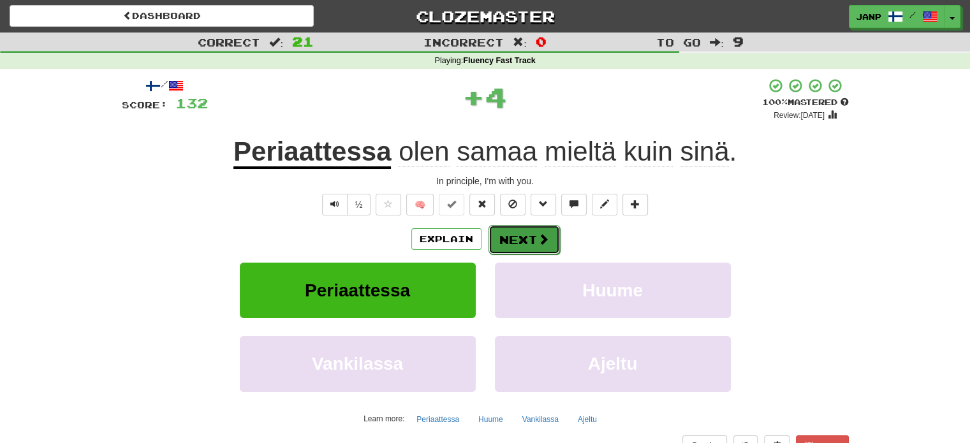
click at [546, 238] on span at bounding box center [543, 238] width 11 height 11
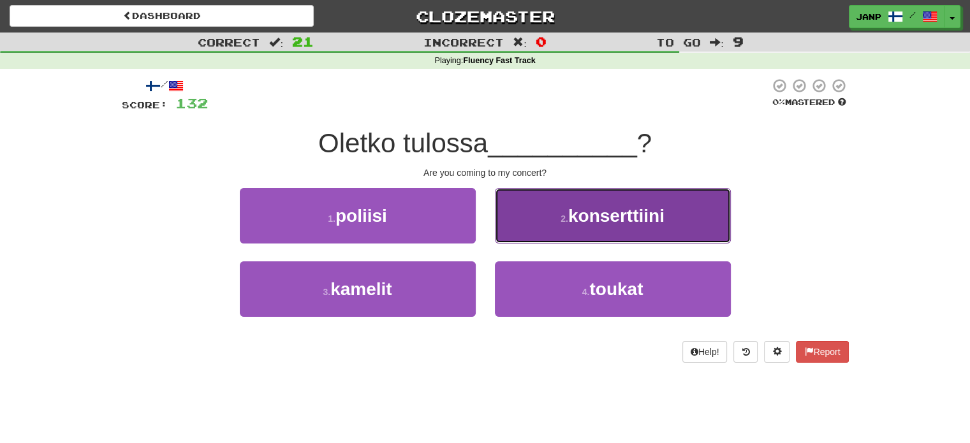
click at [589, 224] on span "konserttiini" at bounding box center [616, 216] width 96 height 20
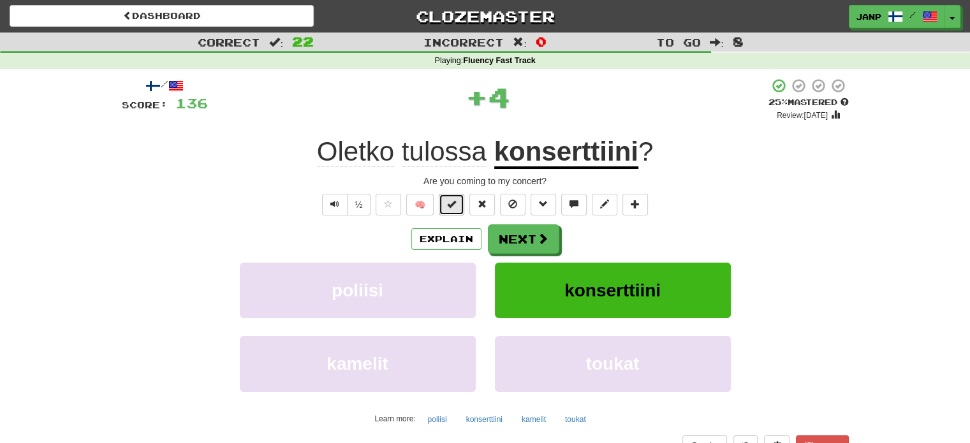
click at [448, 203] on span at bounding box center [451, 204] width 9 height 9
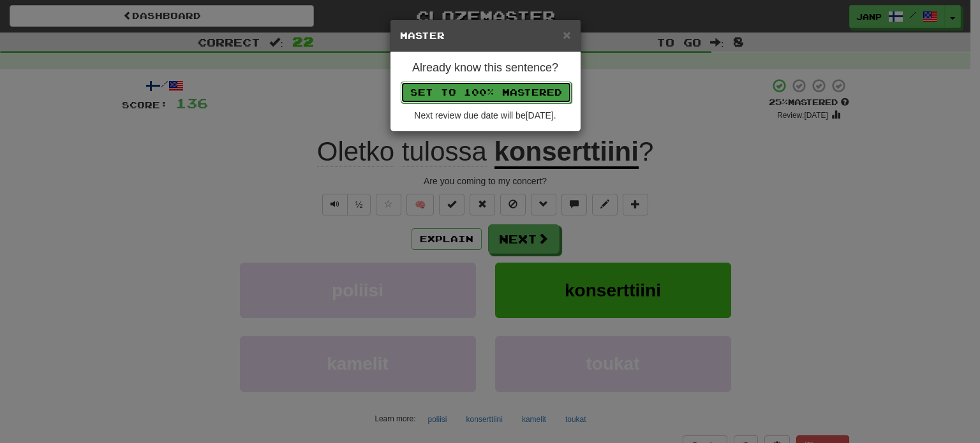
click at [488, 96] on button "Set to 100% Mastered" at bounding box center [486, 93] width 171 height 22
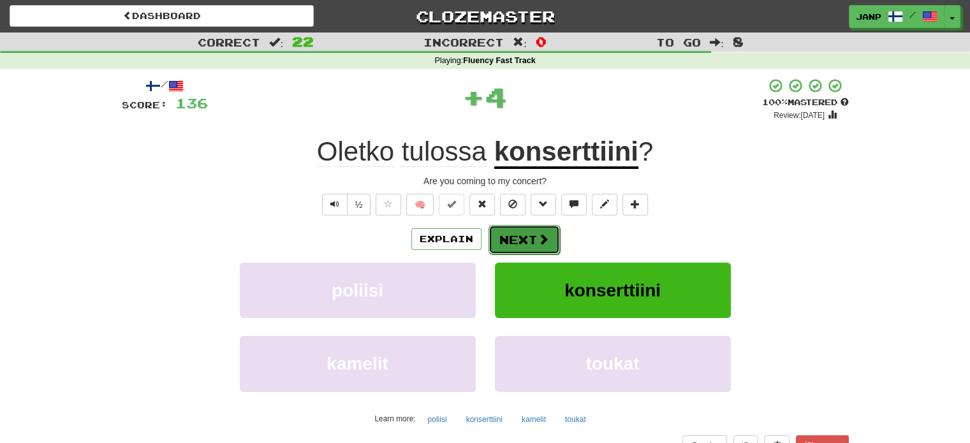
click at [528, 237] on button "Next" at bounding box center [524, 239] width 71 height 29
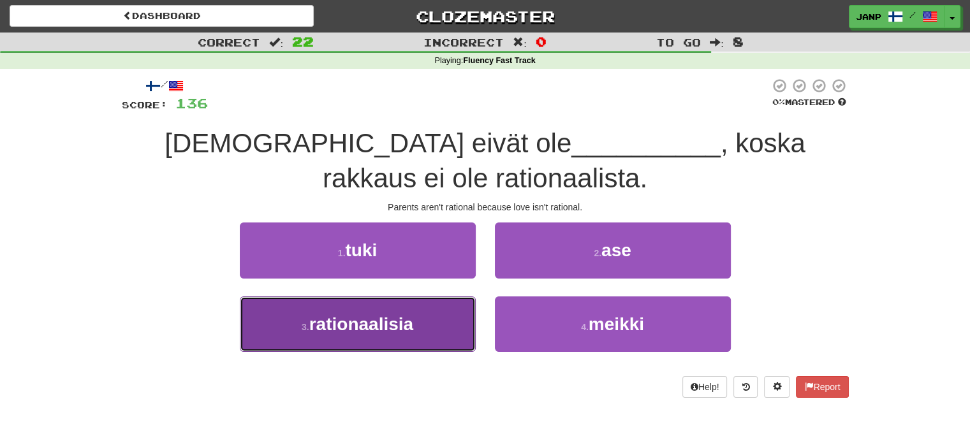
click at [445, 309] on button "3 . rationaalisia" at bounding box center [358, 324] width 236 height 55
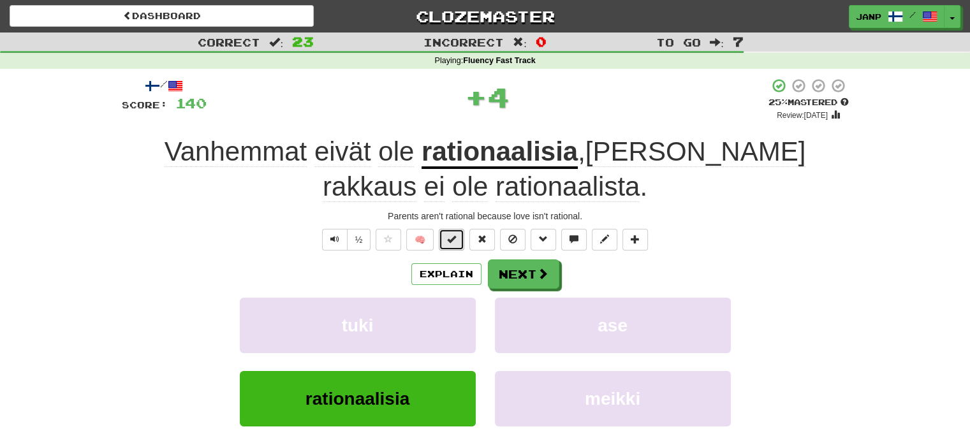
click at [459, 232] on button at bounding box center [452, 240] width 26 height 22
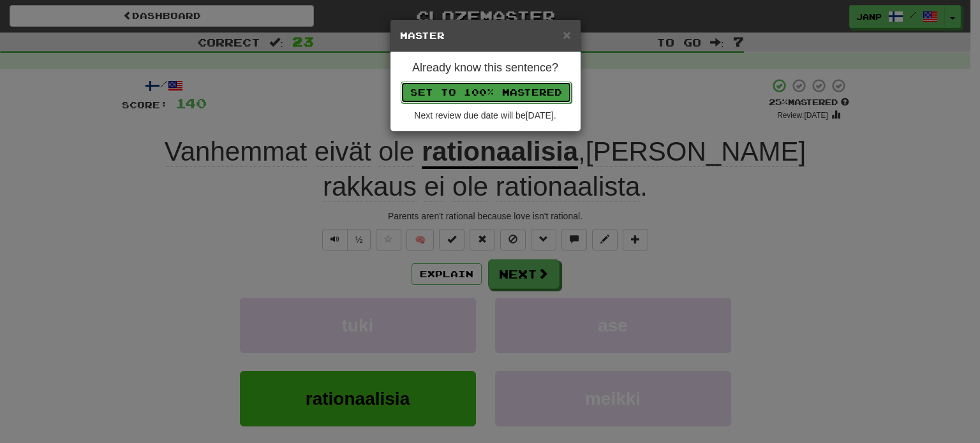
click at [530, 91] on button "Set to 100% Mastered" at bounding box center [486, 93] width 171 height 22
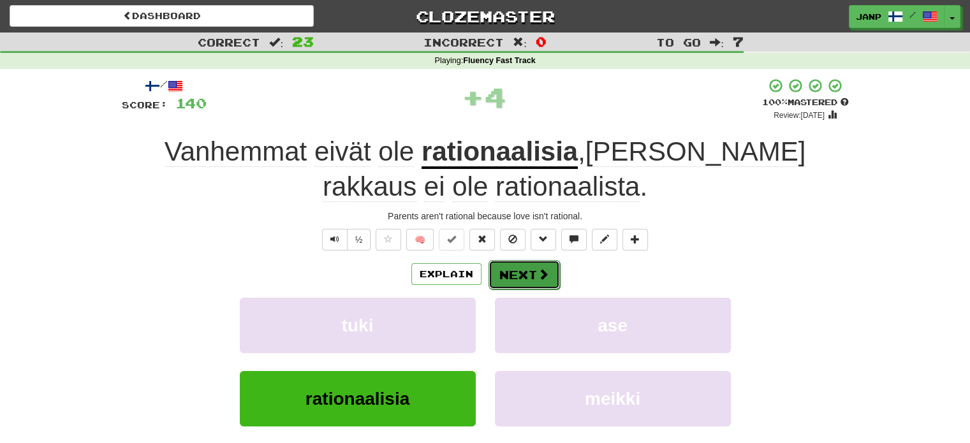
click at [542, 280] on span at bounding box center [543, 274] width 11 height 11
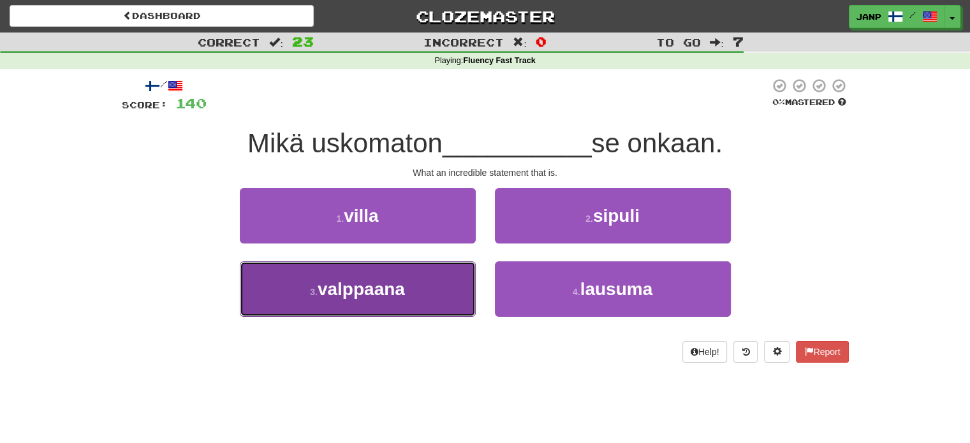
click at [447, 303] on button "3 . valppaana" at bounding box center [358, 289] width 236 height 55
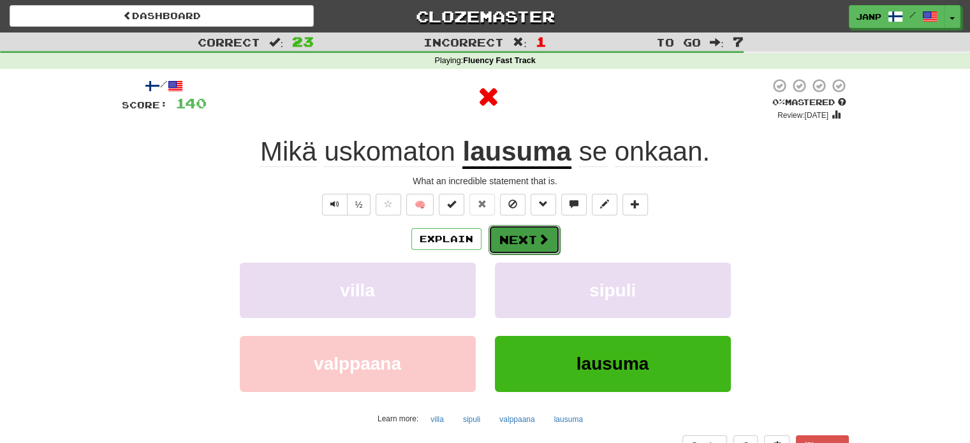
click at [520, 242] on button "Next" at bounding box center [524, 239] width 71 height 29
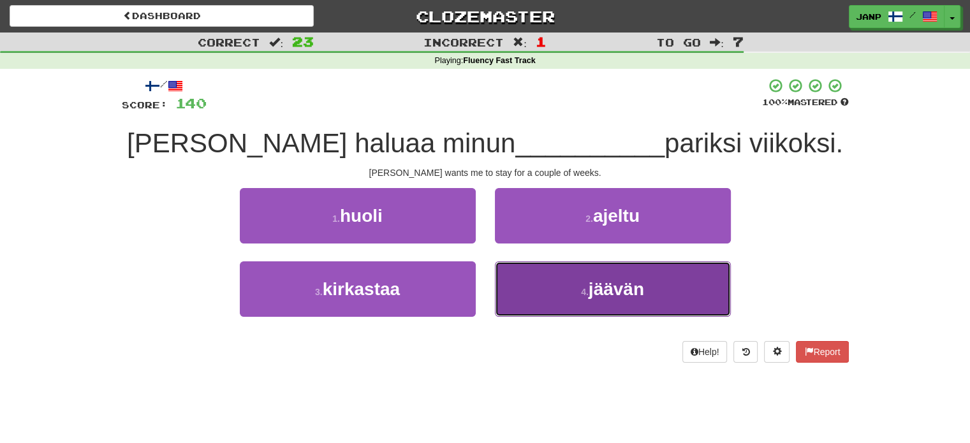
click at [555, 292] on button "4 . jäävän" at bounding box center [613, 289] width 236 height 55
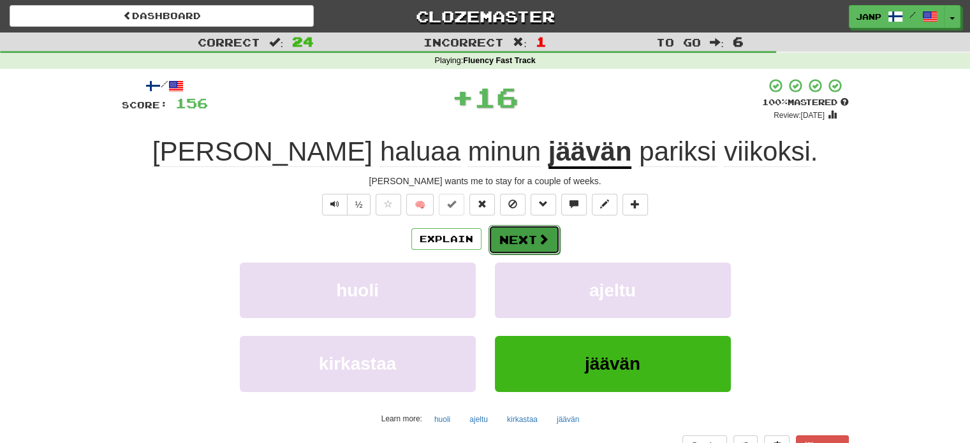
click at [508, 232] on button "Next" at bounding box center [524, 239] width 71 height 29
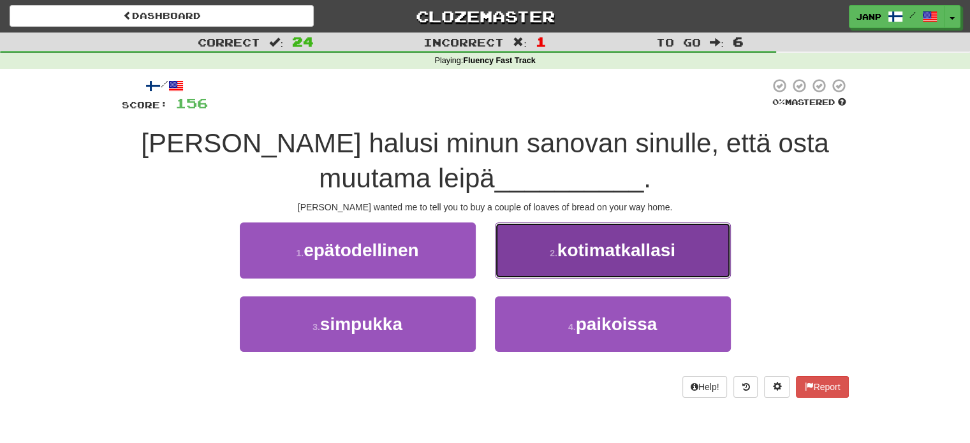
click at [578, 247] on span "kotimatkallasi" at bounding box center [616, 250] width 118 height 20
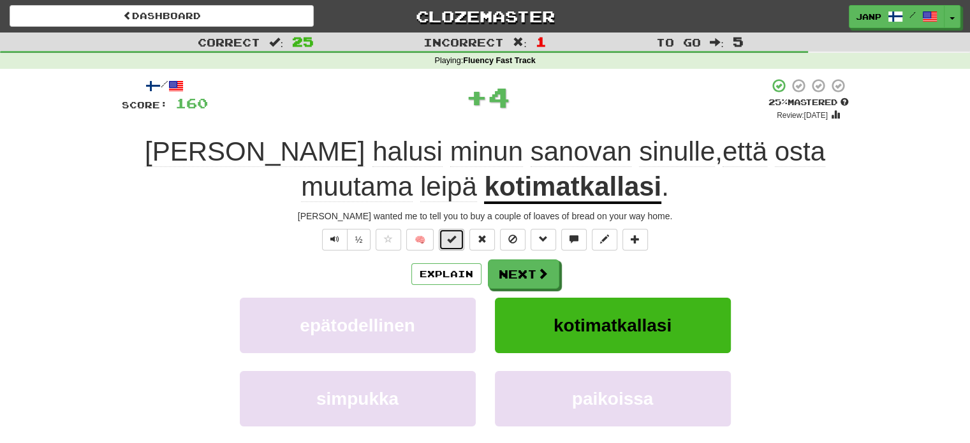
click at [457, 233] on button at bounding box center [452, 240] width 26 height 22
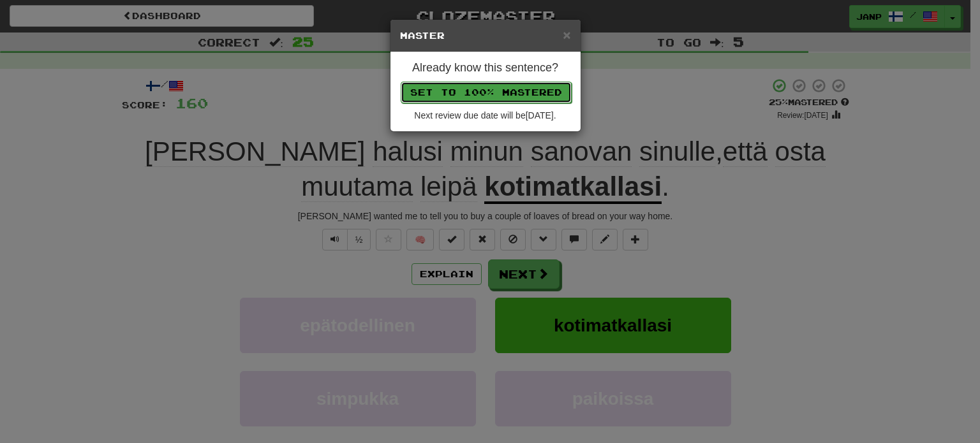
click at [535, 91] on button "Set to 100% Mastered" at bounding box center [486, 93] width 171 height 22
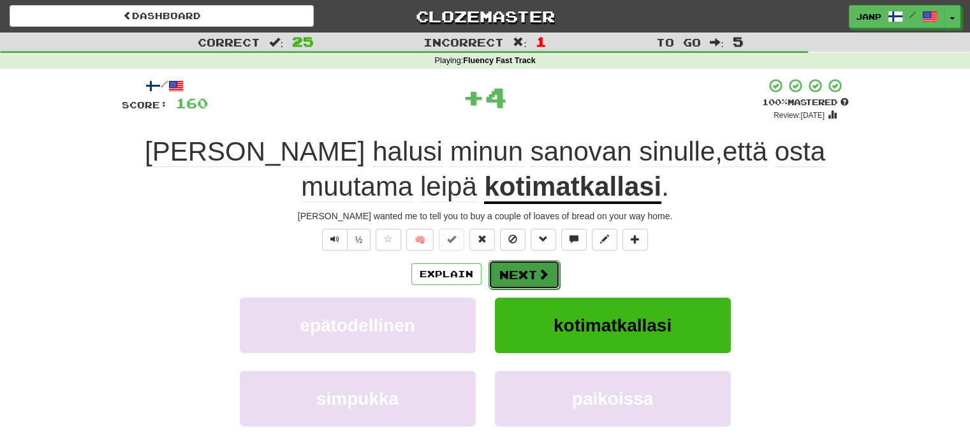
click at [532, 272] on button "Next" at bounding box center [524, 274] width 71 height 29
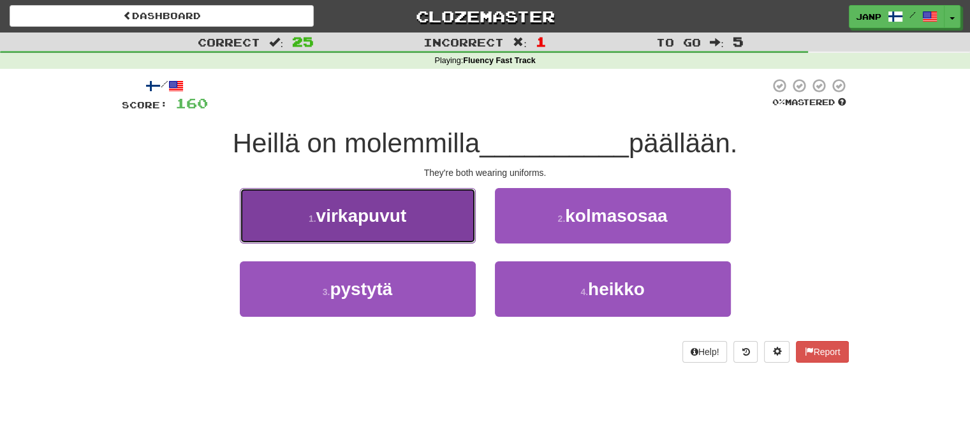
click at [467, 226] on button "1 . virkapuvut" at bounding box center [358, 215] width 236 height 55
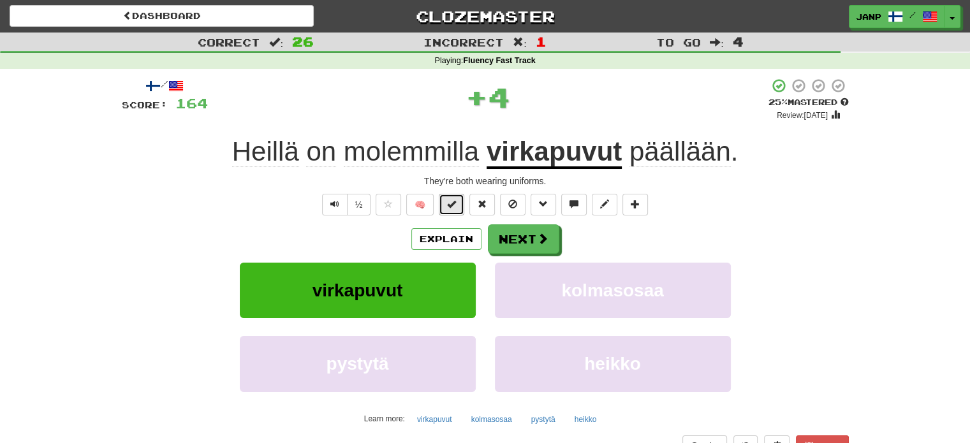
click at [454, 202] on span at bounding box center [451, 204] width 9 height 9
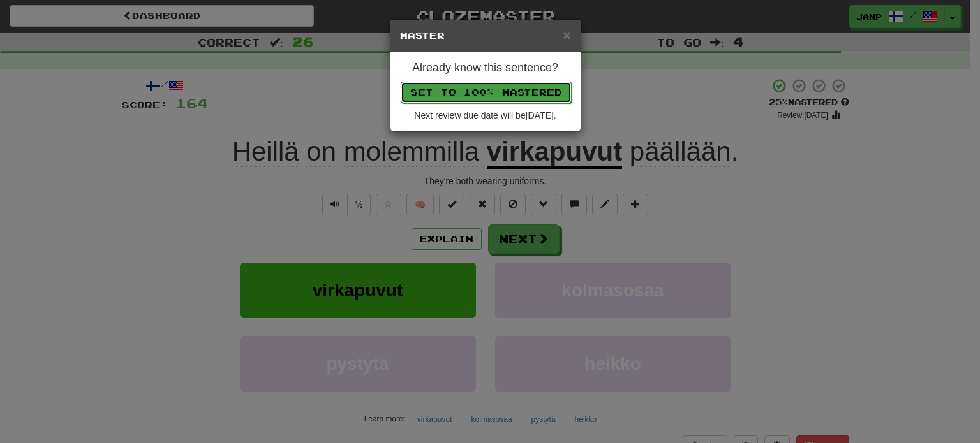
click at [516, 86] on button "Set to 100% Mastered" at bounding box center [486, 93] width 171 height 22
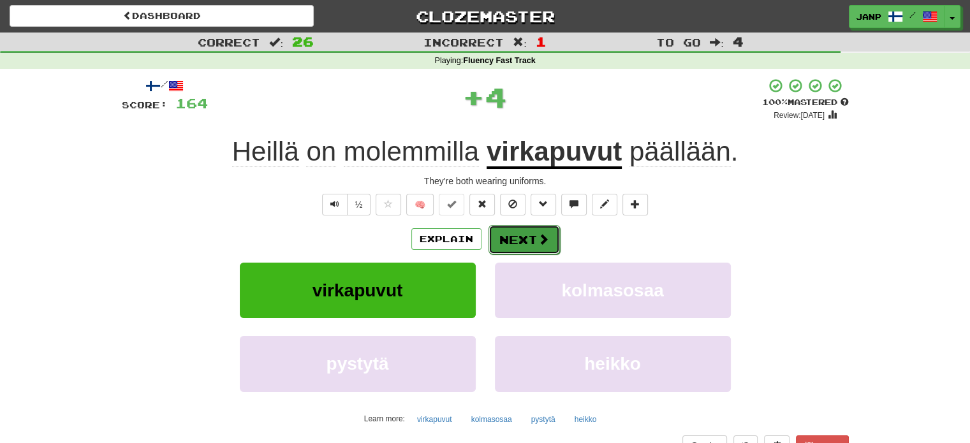
click at [541, 234] on span at bounding box center [543, 238] width 11 height 11
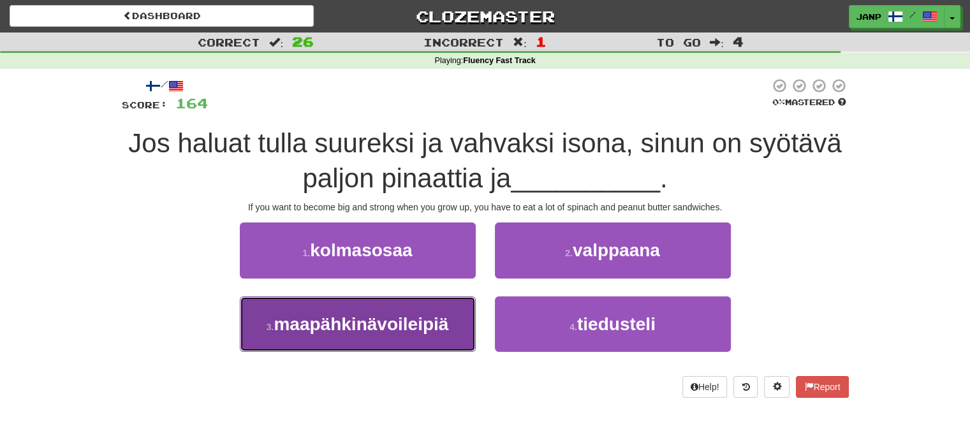
click at [429, 325] on span "maapähkinävoileipiä" at bounding box center [361, 324] width 175 height 20
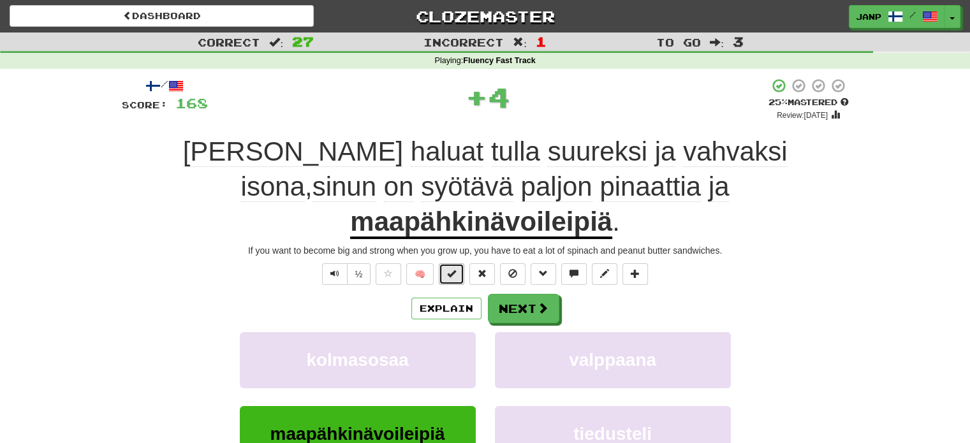
click at [454, 269] on span at bounding box center [451, 273] width 9 height 9
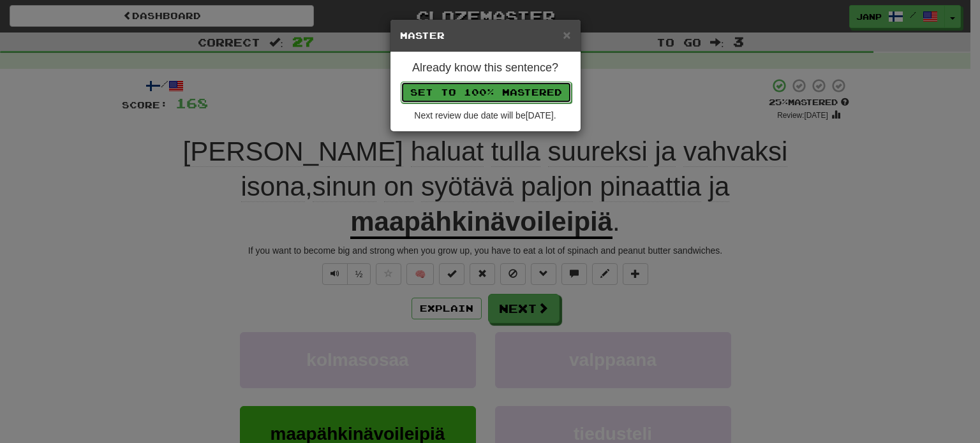
click at [510, 93] on button "Set to 100% Mastered" at bounding box center [486, 93] width 171 height 22
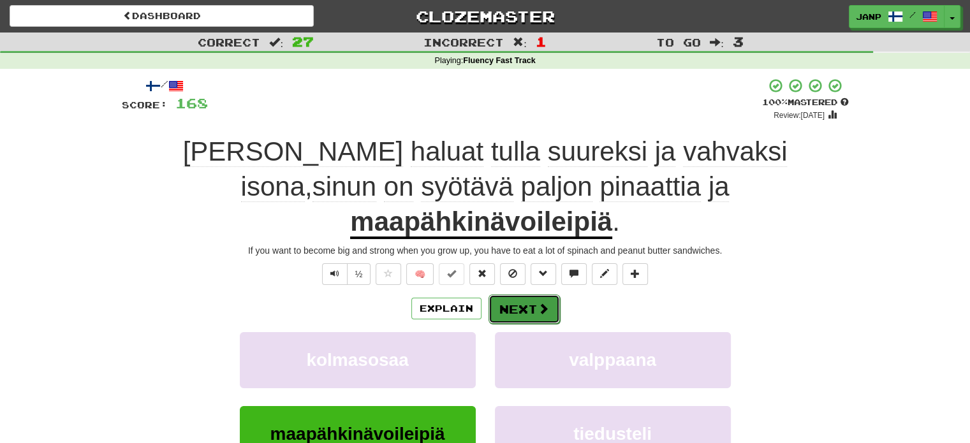
click at [554, 295] on button "Next" at bounding box center [524, 309] width 71 height 29
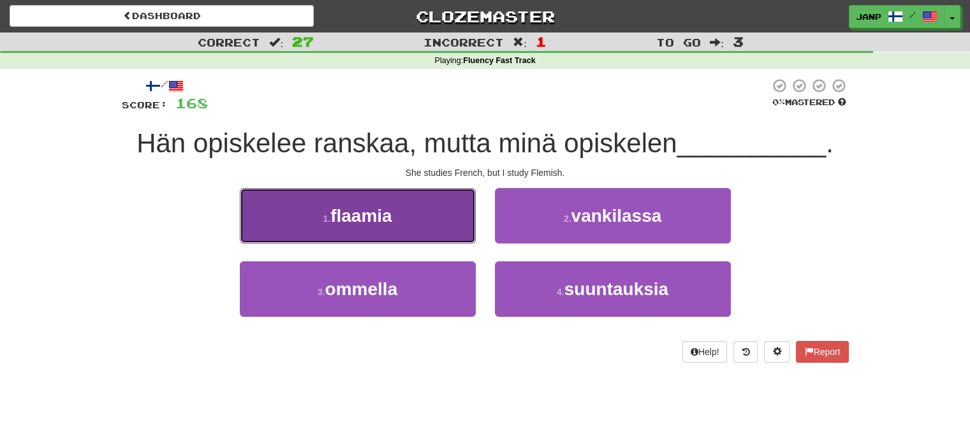
click at [434, 228] on button "1 . flaamia" at bounding box center [358, 215] width 236 height 55
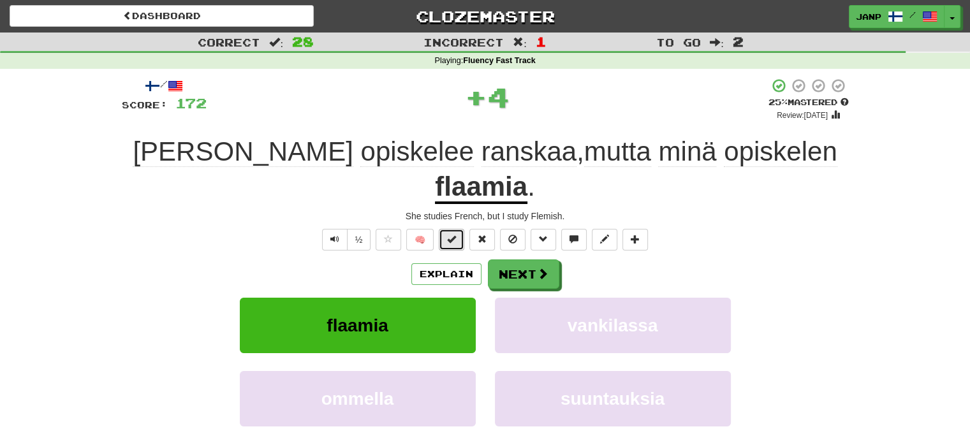
click at [450, 235] on span at bounding box center [451, 239] width 9 height 9
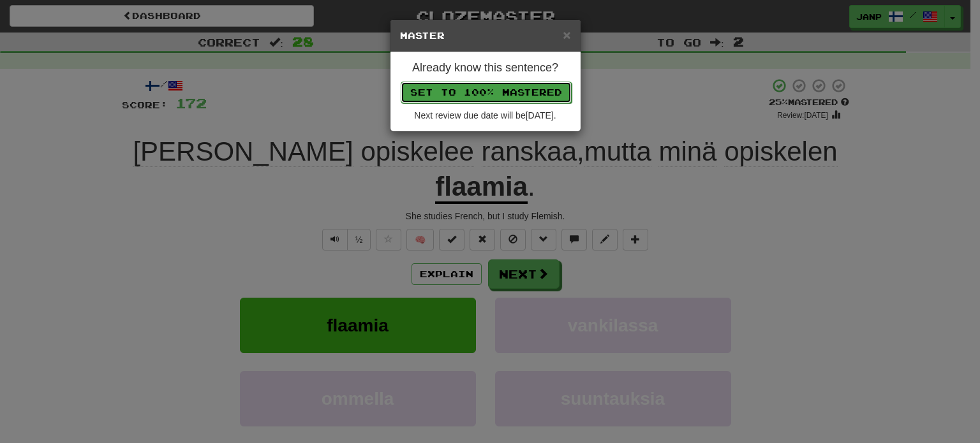
click at [501, 92] on button "Set to 100% Mastered" at bounding box center [486, 93] width 171 height 22
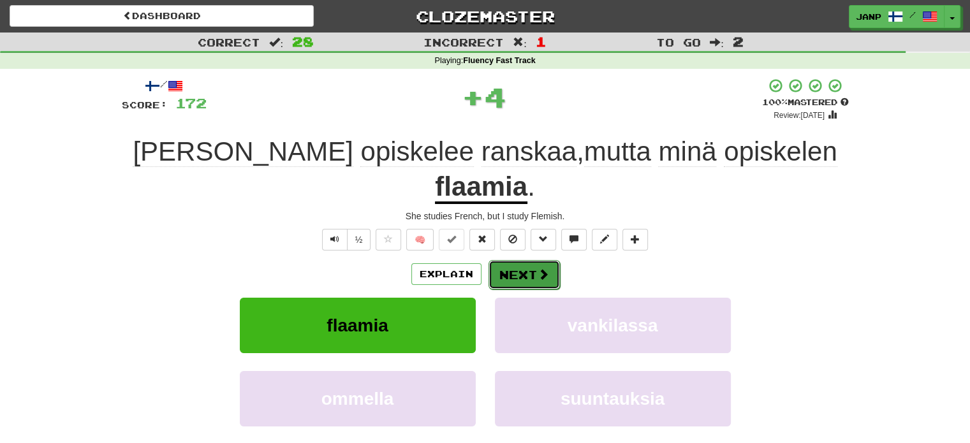
click at [529, 260] on button "Next" at bounding box center [524, 274] width 71 height 29
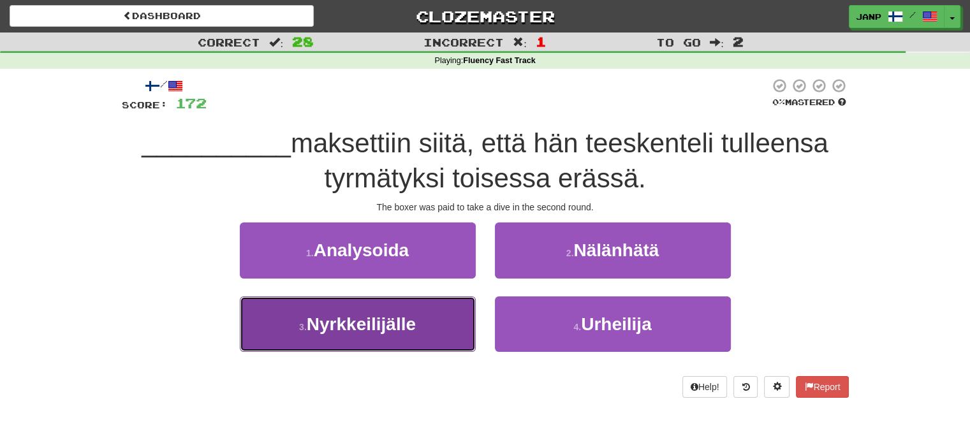
click at [424, 322] on button "3 . [GEOGRAPHIC_DATA]" at bounding box center [358, 324] width 236 height 55
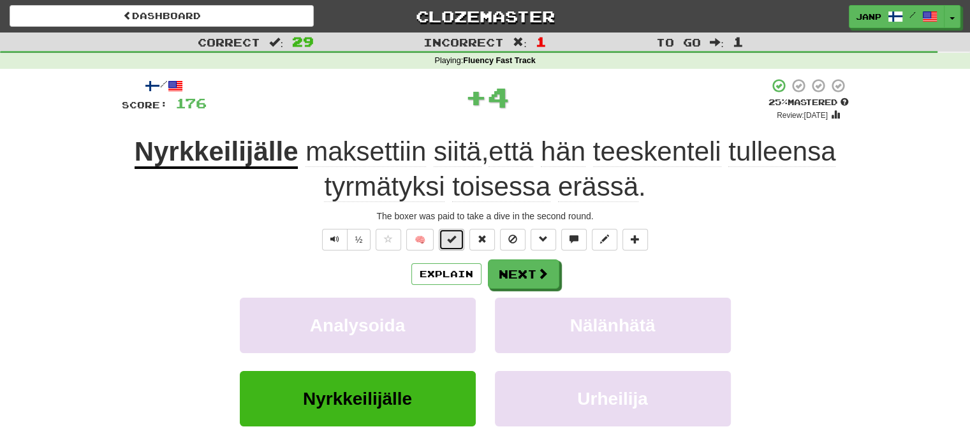
click at [454, 239] on span at bounding box center [451, 239] width 9 height 9
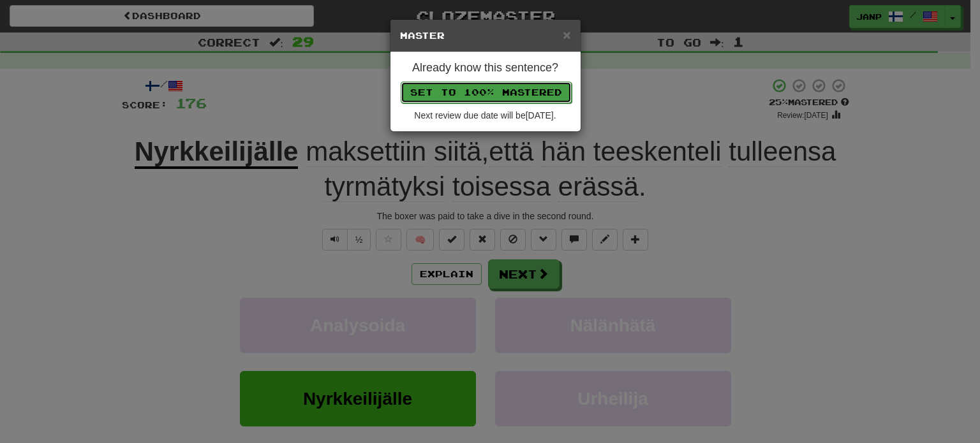
click at [506, 94] on button "Set to 100% Mastered" at bounding box center [486, 93] width 171 height 22
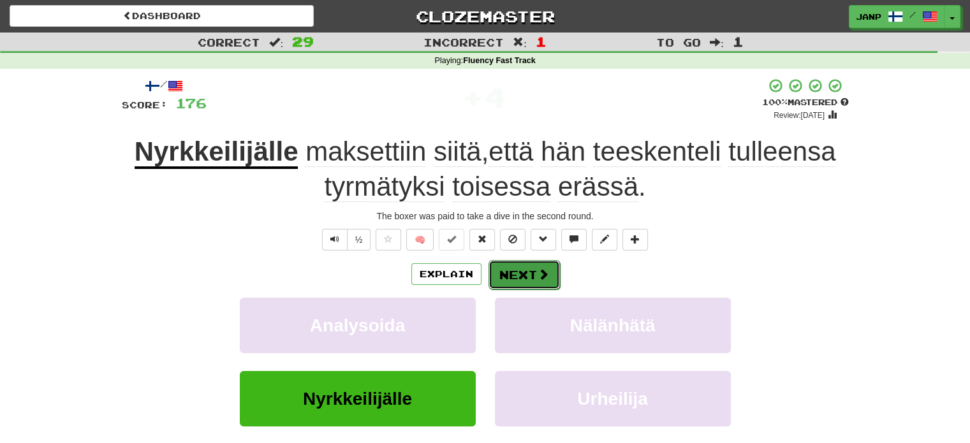
click at [533, 280] on button "Next" at bounding box center [524, 274] width 71 height 29
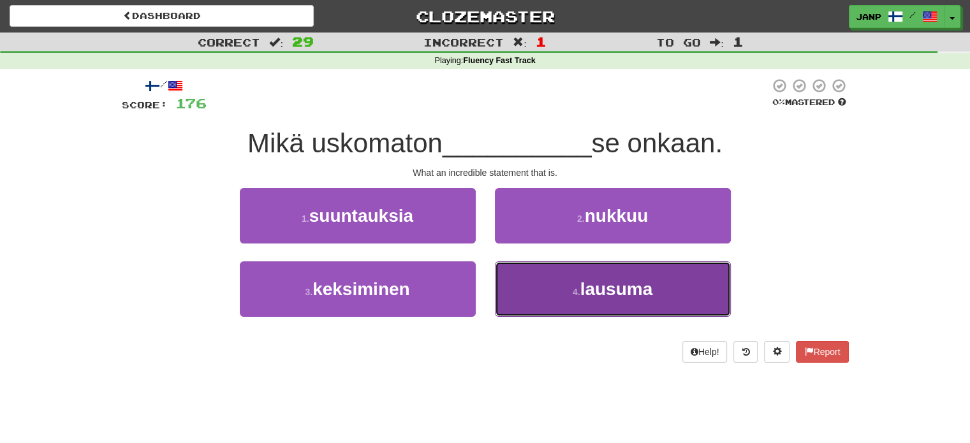
click at [602, 295] on span "lausuma" at bounding box center [616, 289] width 73 height 20
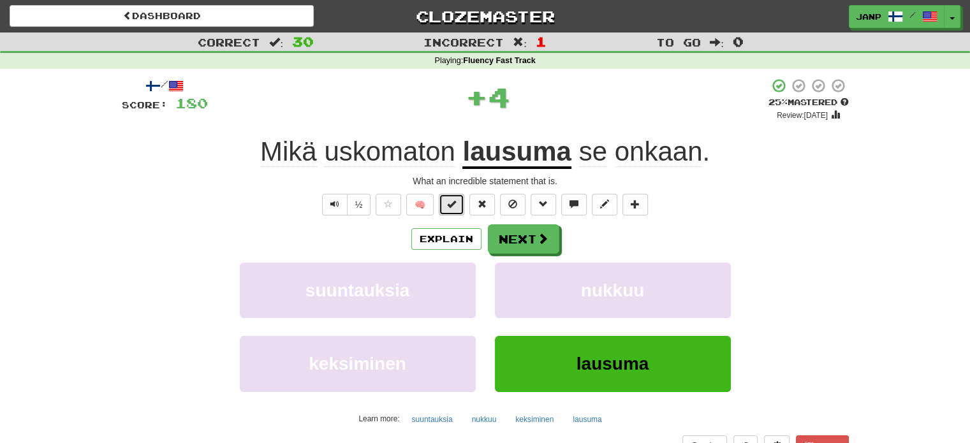
click at [459, 203] on button at bounding box center [452, 205] width 26 height 22
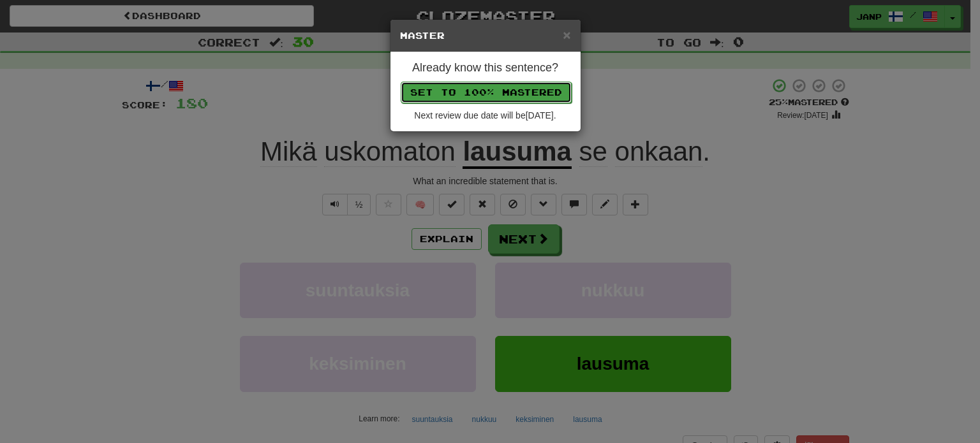
click at [499, 91] on button "Set to 100% Mastered" at bounding box center [486, 93] width 171 height 22
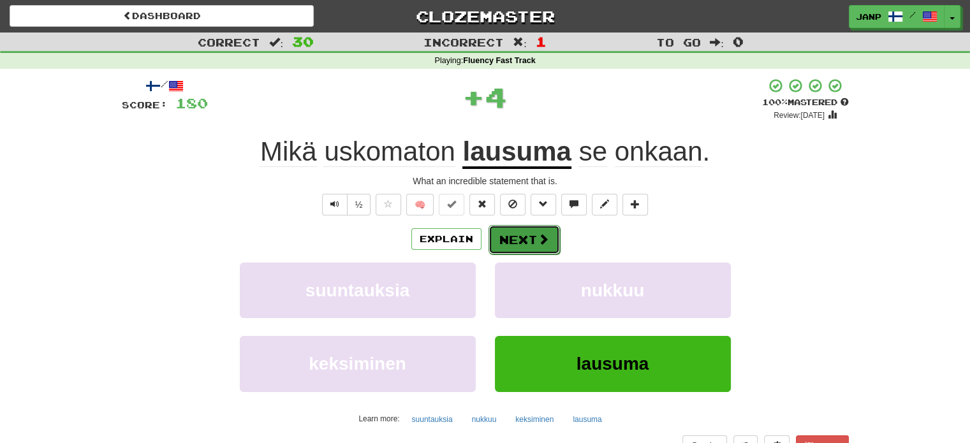
click at [528, 249] on button "Next" at bounding box center [524, 239] width 71 height 29
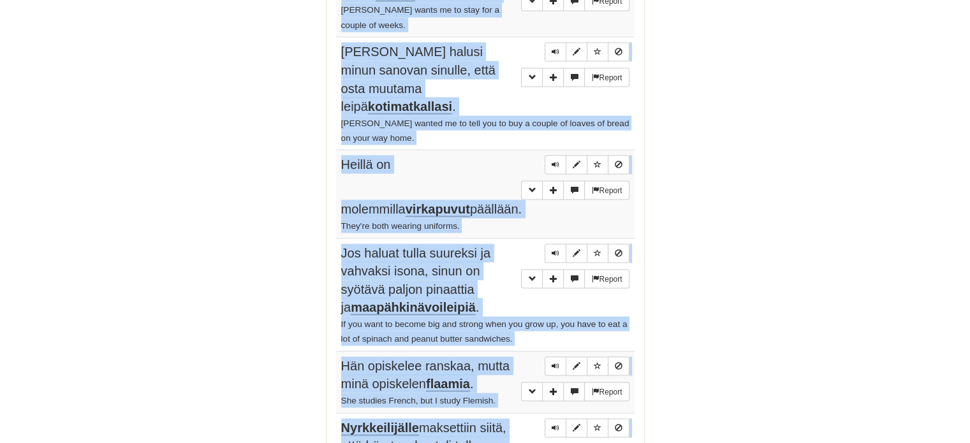
scroll to position [2411, 0]
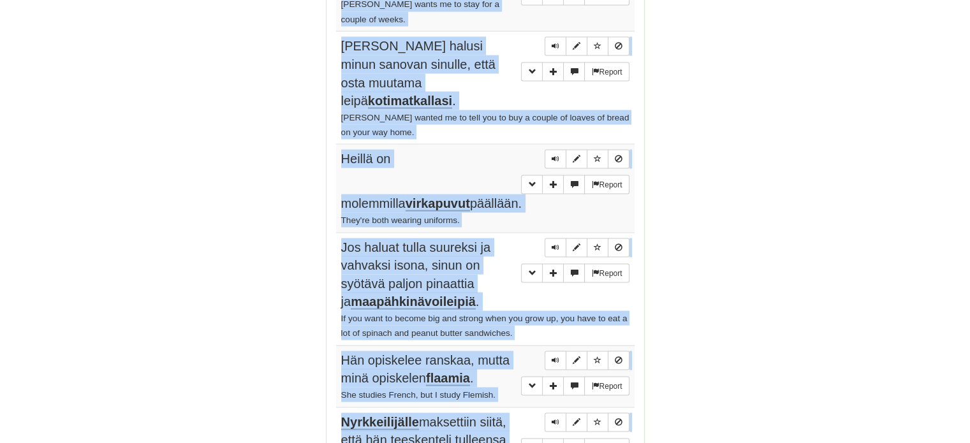
drag, startPoint x: 337, startPoint y: 121, endPoint x: 565, endPoint y: 352, distance: 324.8
copy tbody "Loremi dolo sitame consectetur adipisc. E sedd eius T'i utlaboree doloremag. Al…"
